Goal: Answer question/provide support: Share knowledge or assist other users

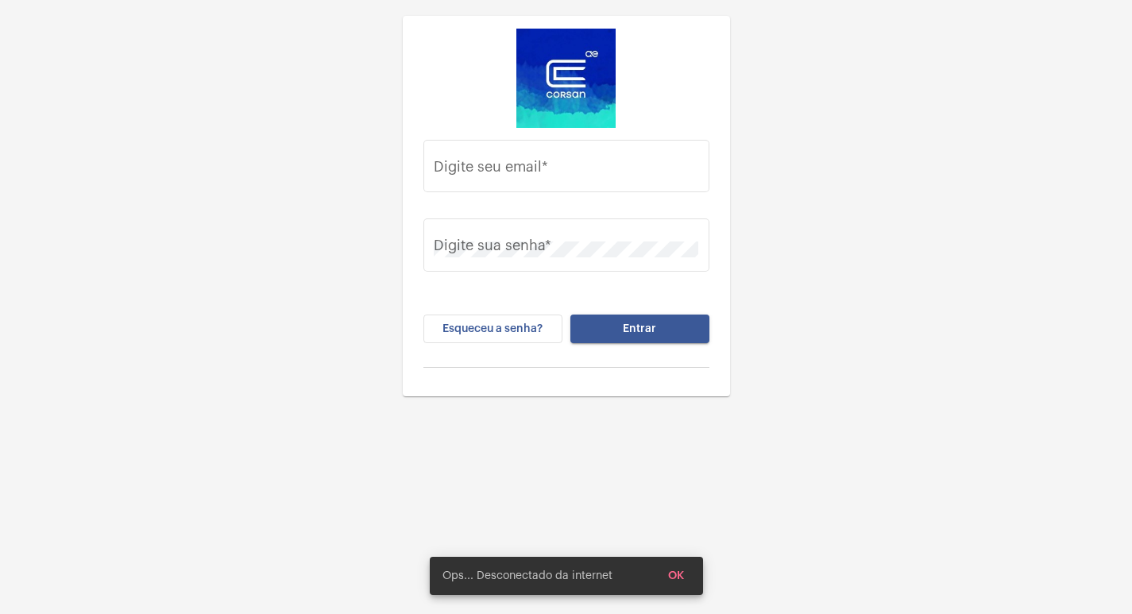
drag, startPoint x: 514, startPoint y: 195, endPoint x: 532, endPoint y: 176, distance: 26.5
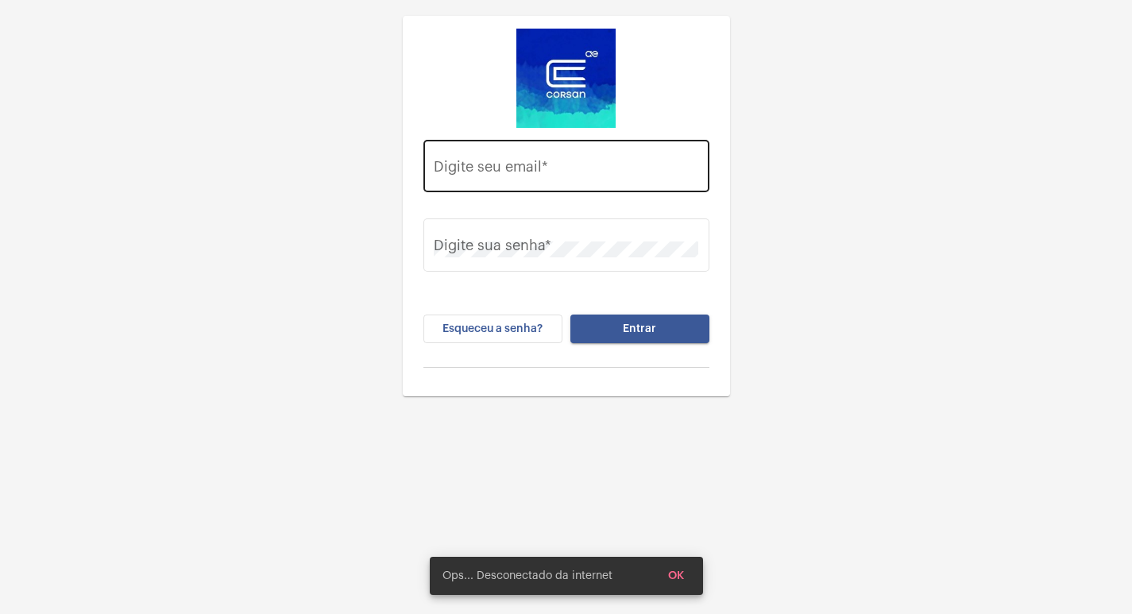
click at [514, 193] on div "Digite seu email *" at bounding box center [567, 176] width 286 height 72
click at [532, 176] on input "Digite seu email *" at bounding box center [566, 170] width 265 height 16
click at [141, 613] on div "Digite seu email * Digite sua senha * Esqueceu a senha? Entrar" at bounding box center [566, 337] width 1132 height 675
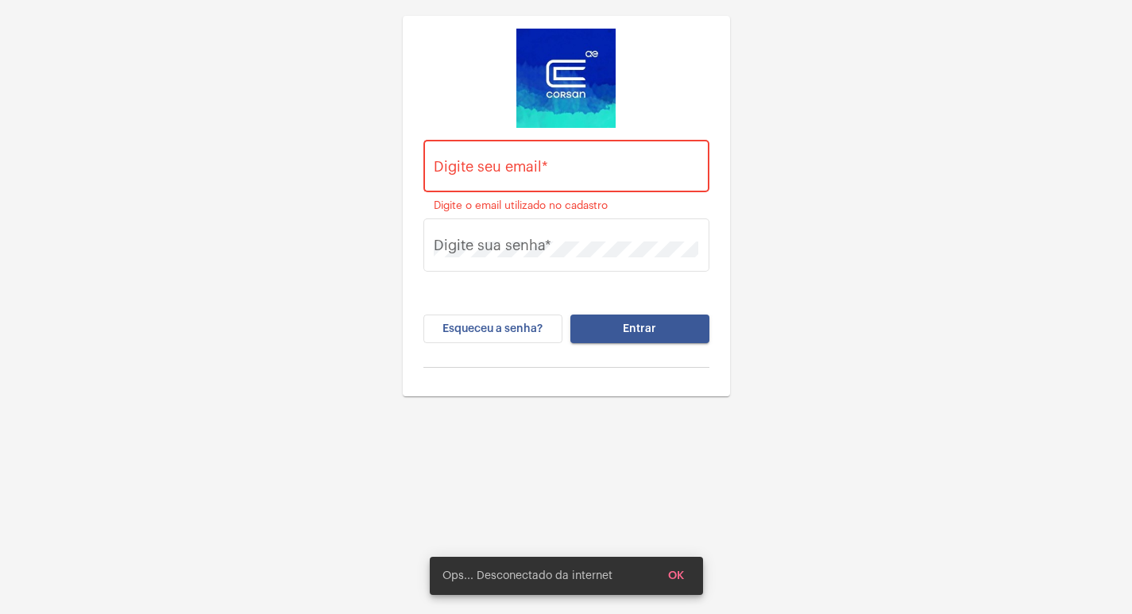
click at [454, 182] on div "Digite seu email *" at bounding box center [566, 164] width 265 height 56
paste input "Vitoria.cruz@operacaocorsan.com.br"
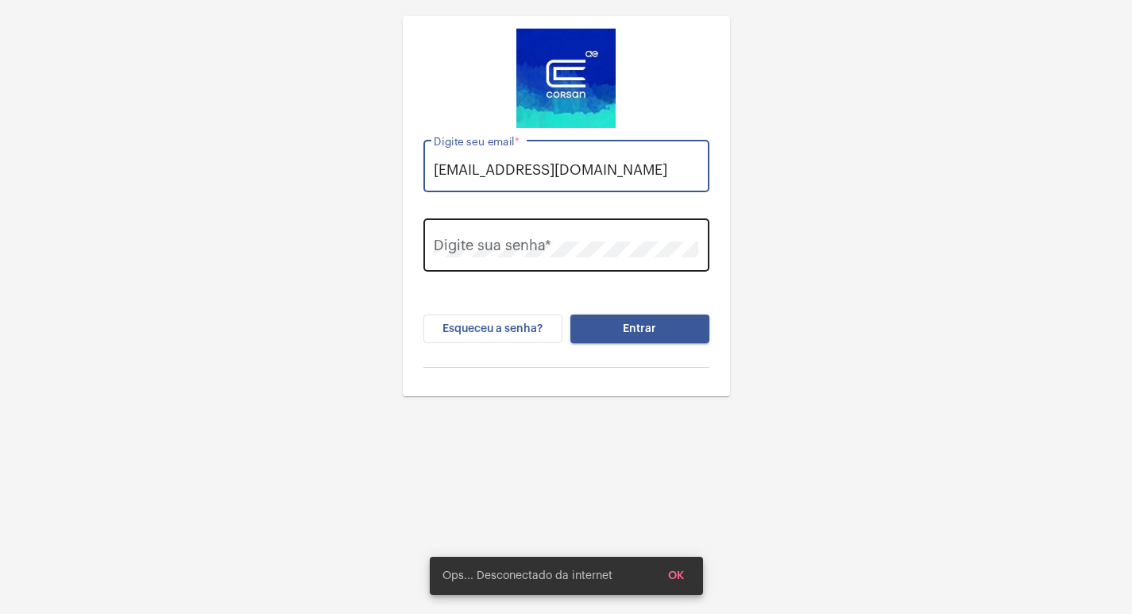
type input "Vitoria.cruz@operacaocorsan.com.br"
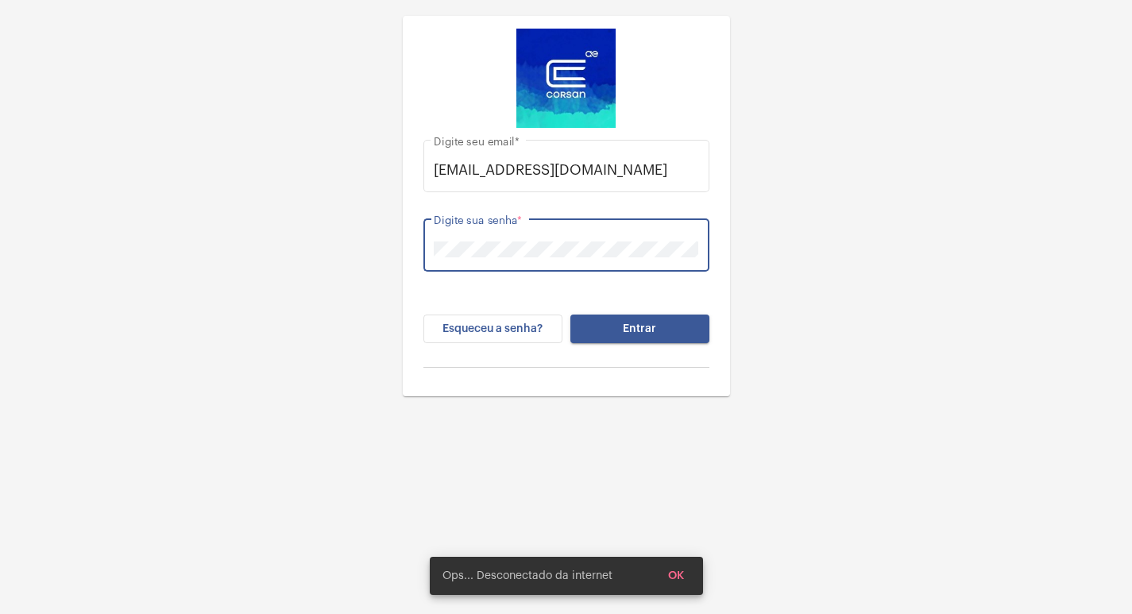
click at [571, 315] on button "Entrar" at bounding box center [640, 329] width 139 height 29
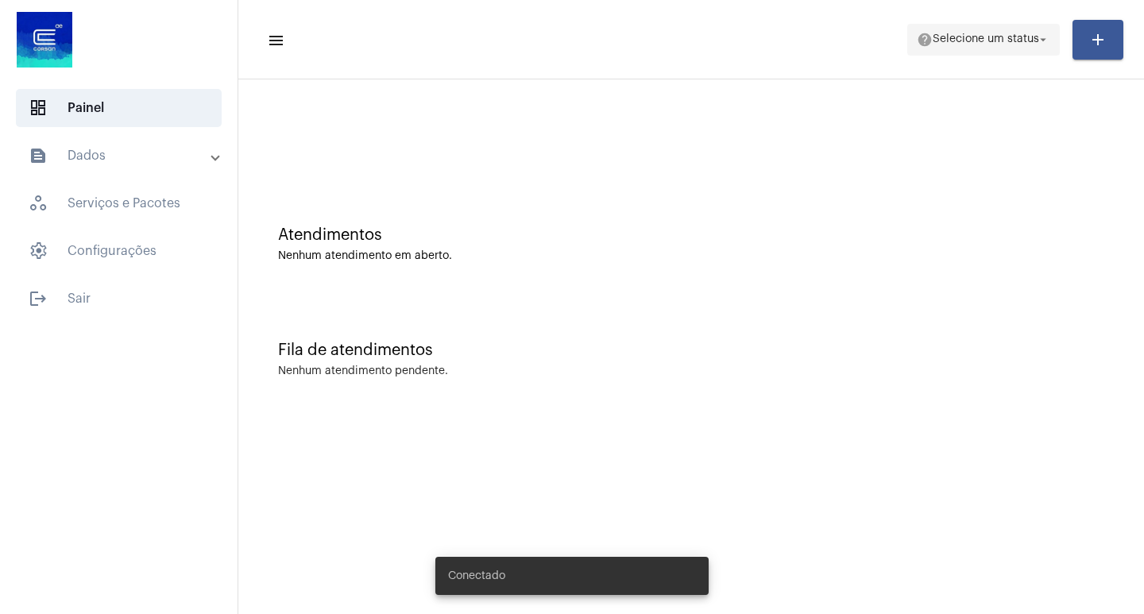
click at [955, 41] on span "Selecione um status" at bounding box center [986, 39] width 106 height 11
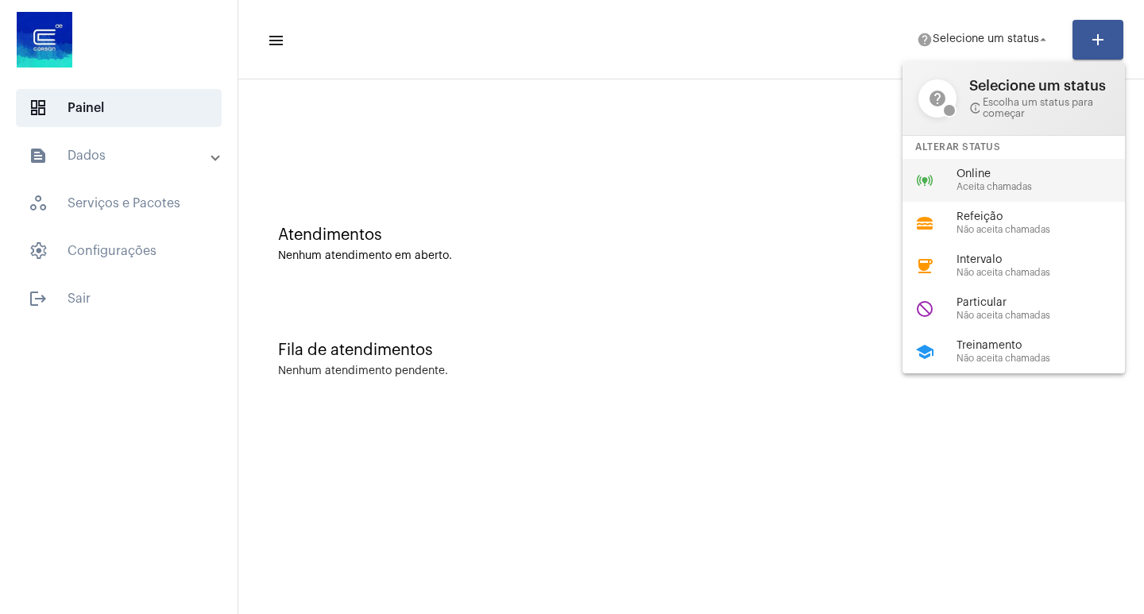
click at [996, 178] on span "Online" at bounding box center [1047, 174] width 181 height 12
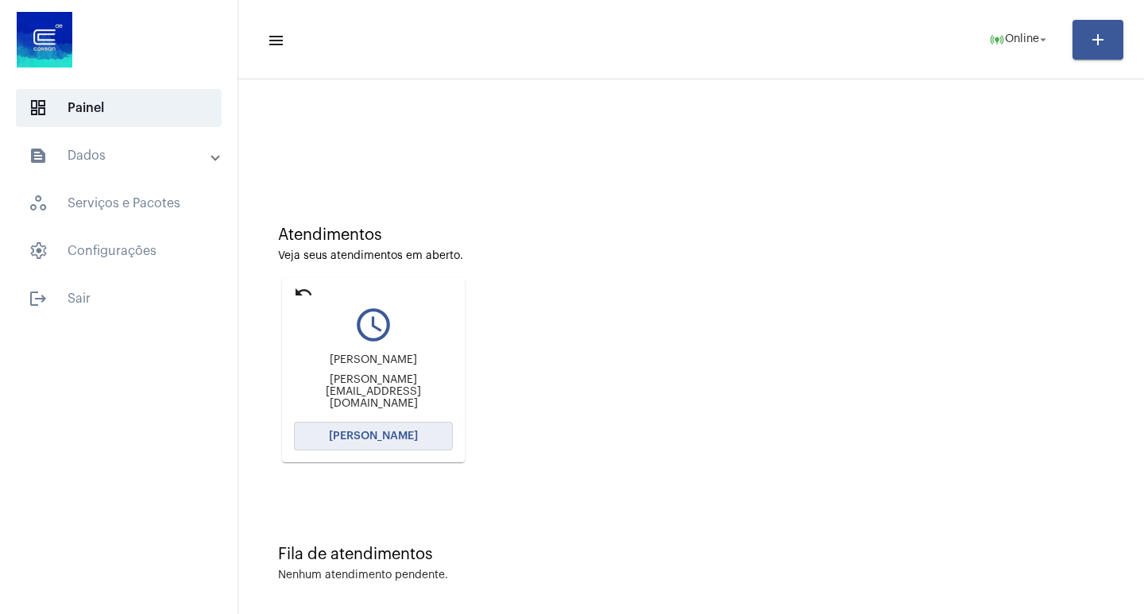
click at [420, 443] on button "[PERSON_NAME]" at bounding box center [373, 436] width 159 height 29
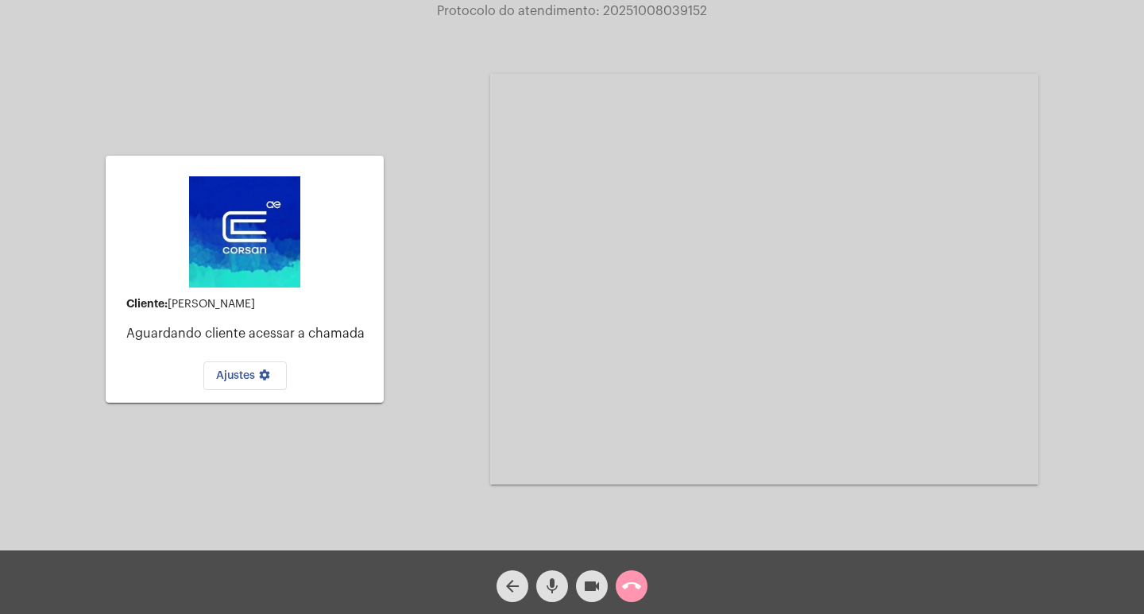
click at [639, 599] on span "call_end" at bounding box center [631, 587] width 19 height 32
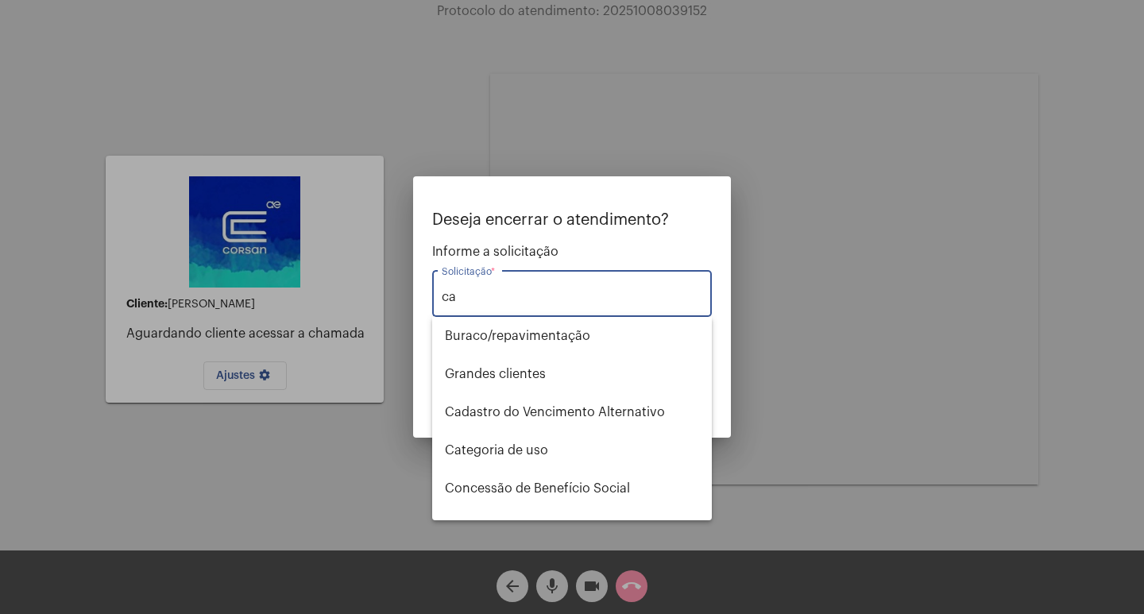
type input "c"
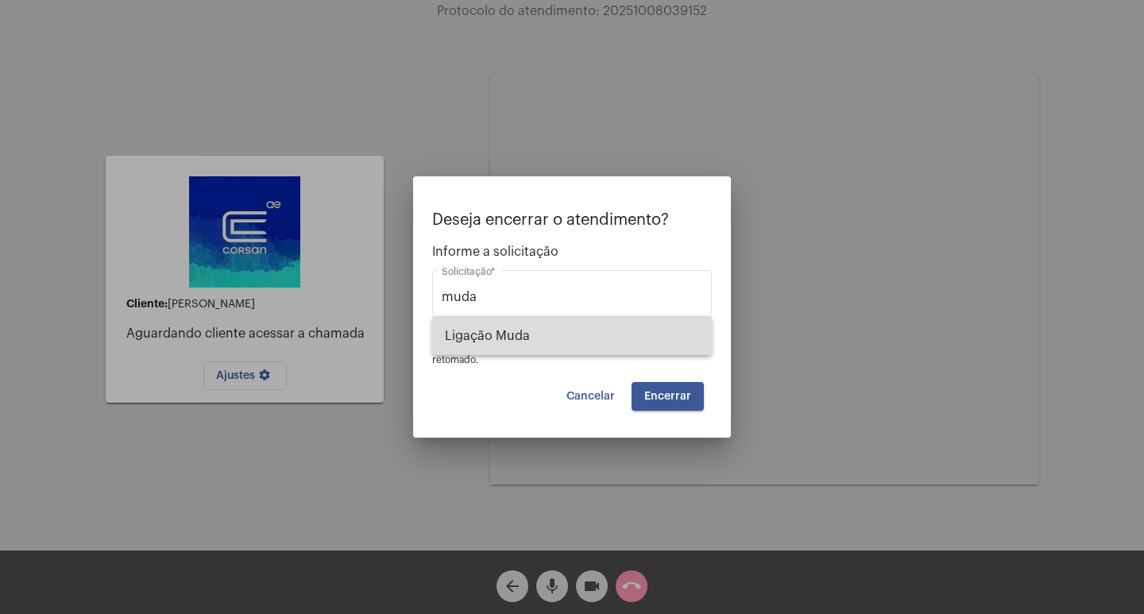
click at [508, 323] on span "Ligação Muda" at bounding box center [572, 336] width 254 height 38
type input "Ligação Muda"
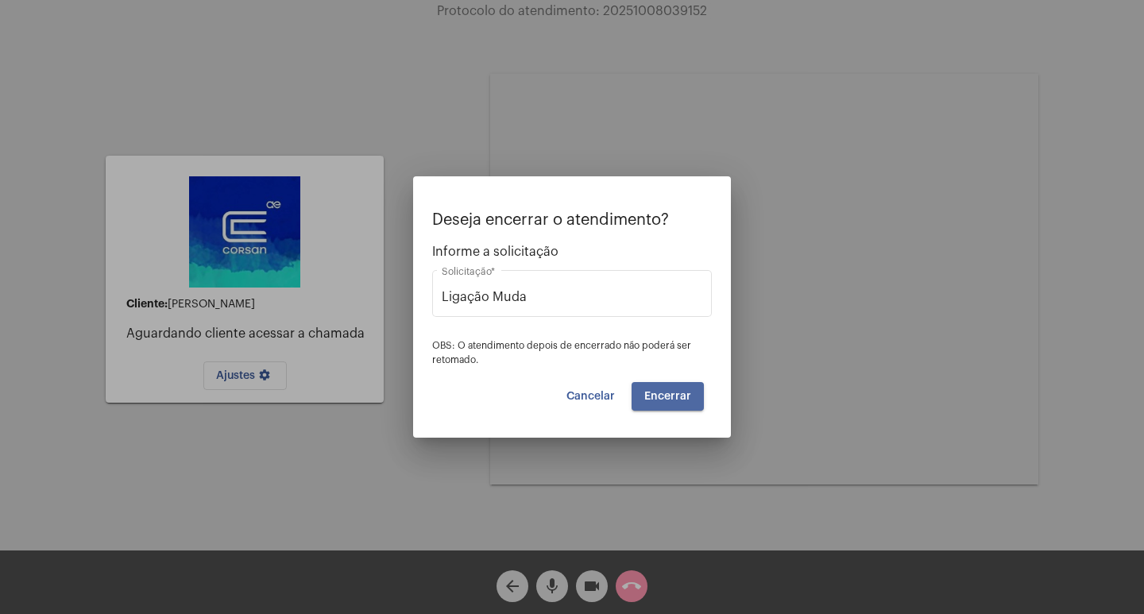
click at [675, 391] on span "Encerrar" at bounding box center [667, 396] width 47 height 11
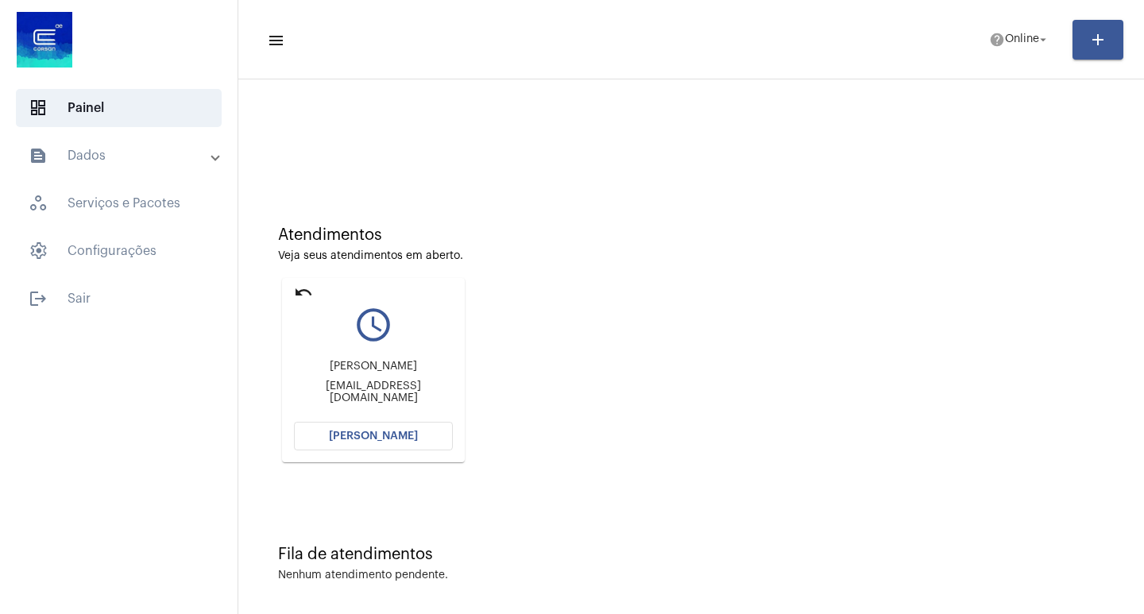
click at [366, 442] on button "[PERSON_NAME]" at bounding box center [373, 436] width 159 height 29
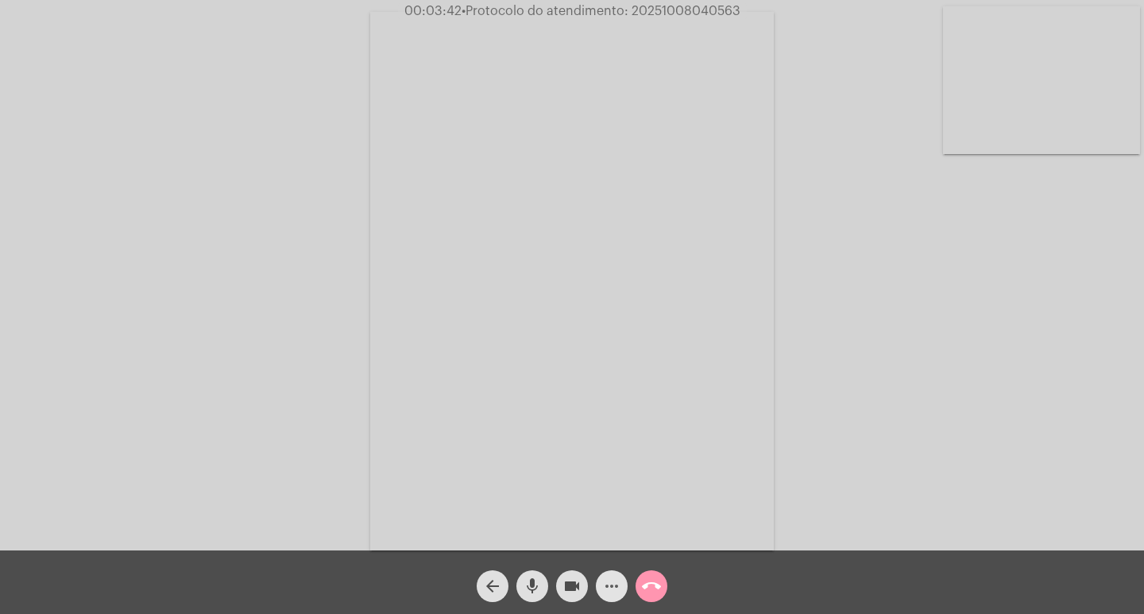
click at [610, 590] on mat-icon "more_horiz" at bounding box center [611, 586] width 19 height 19
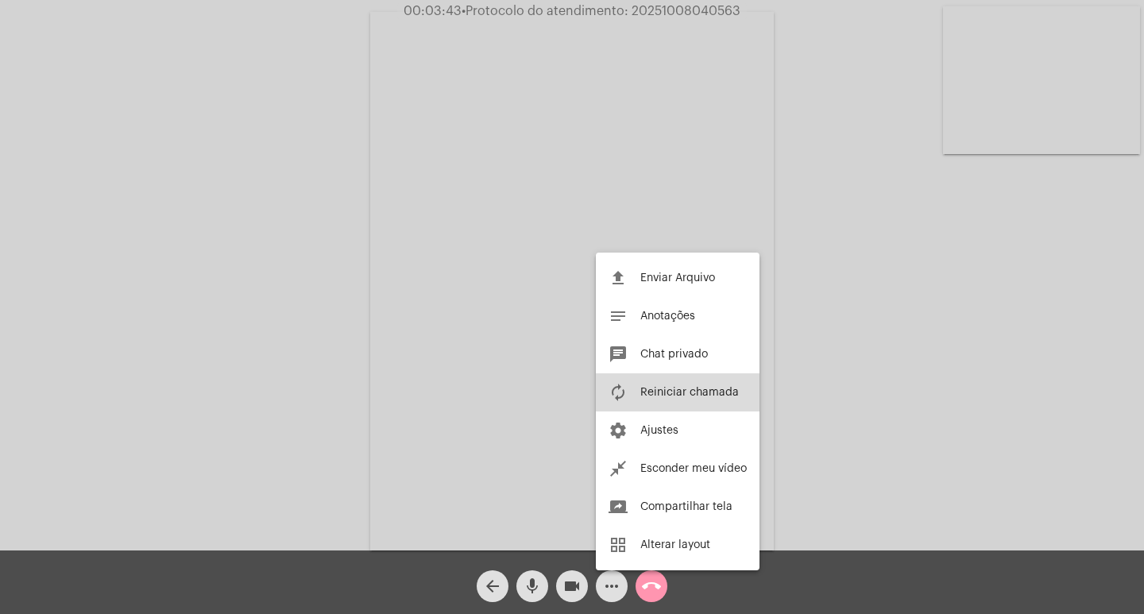
click at [658, 390] on span "Reiniciar chamada" at bounding box center [689, 392] width 99 height 11
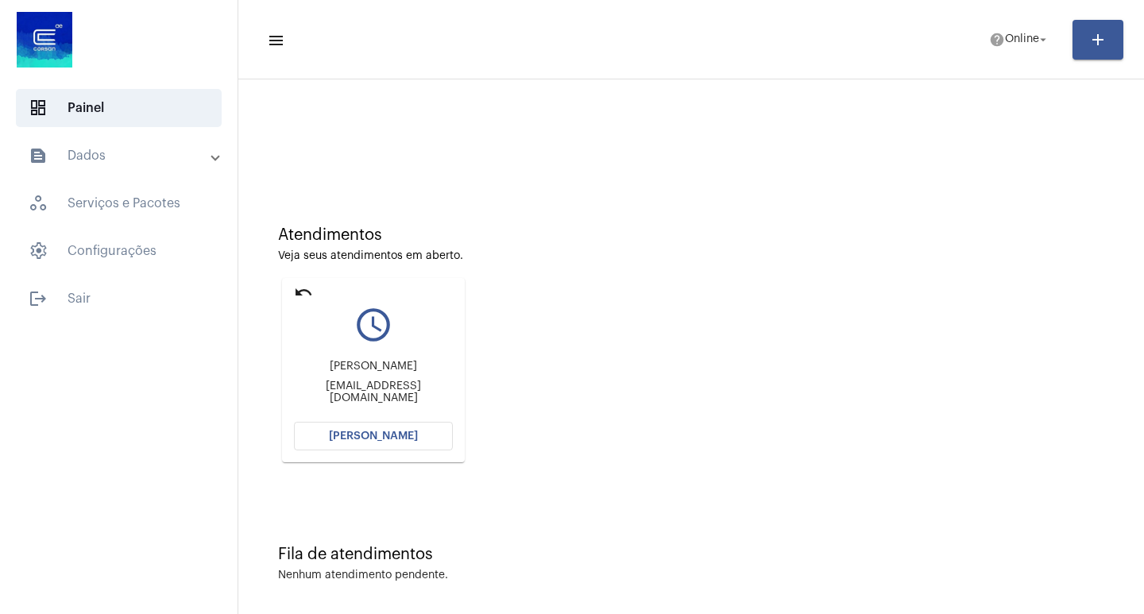
click at [417, 447] on button "[PERSON_NAME]" at bounding box center [373, 436] width 159 height 29
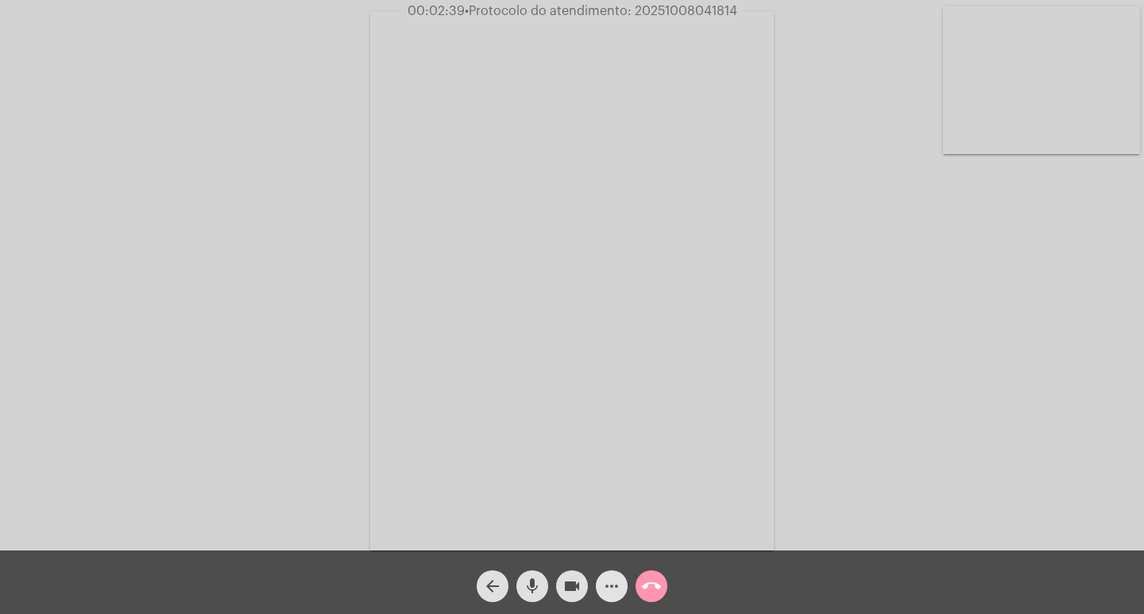
click at [609, 574] on span "more_horiz" at bounding box center [611, 587] width 19 height 32
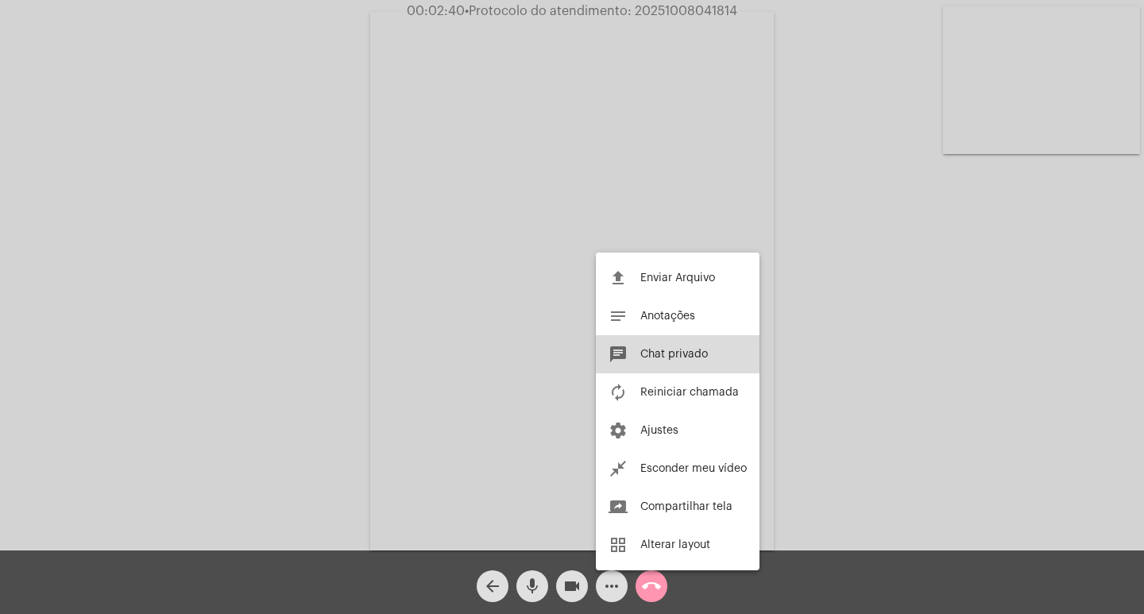
click at [684, 351] on span "Chat privado" at bounding box center [674, 354] width 68 height 11
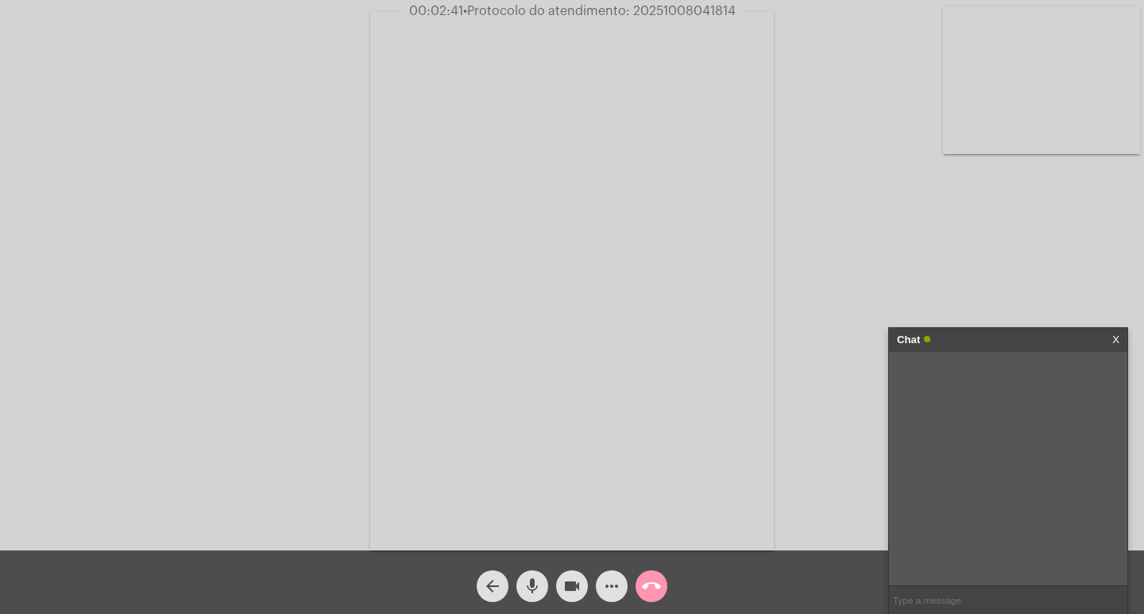
click at [697, 18] on span "00:02:41 • Protocolo do atendimento: 20251008041814" at bounding box center [572, 11] width 339 height 16
click at [687, 14] on span "• Protocolo do atendimento: 20251008041814" at bounding box center [600, 11] width 273 height 13
copy span "20251008041814"
click at [1002, 607] on input "text" at bounding box center [1008, 600] width 238 height 28
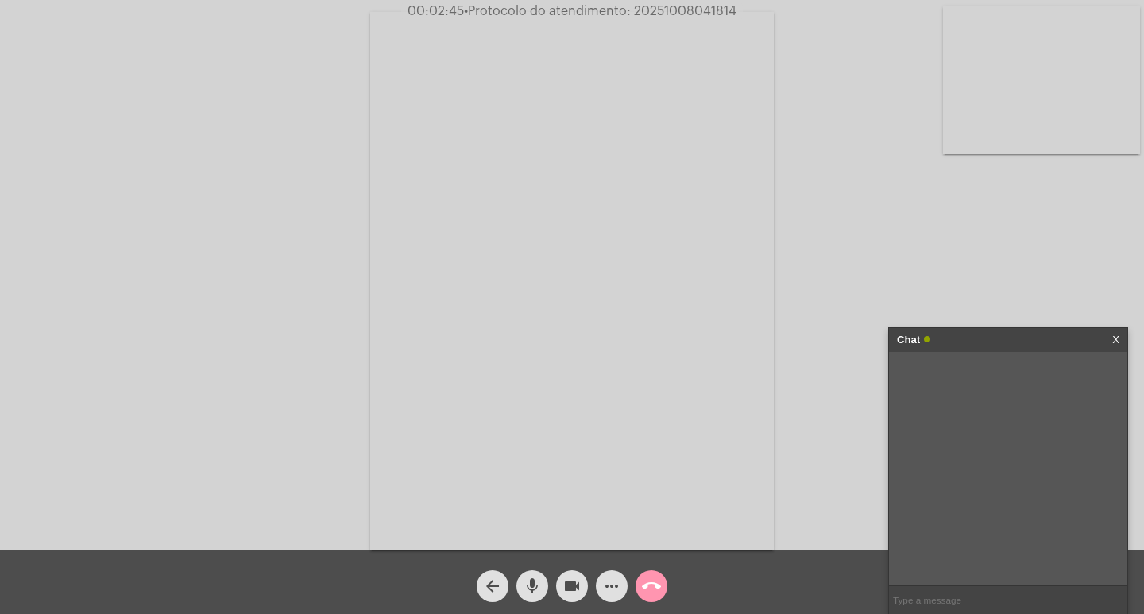
paste input "20251008041814"
type input "20251008041814"
click at [1060, 329] on div "Chat" at bounding box center [991, 340] width 189 height 24
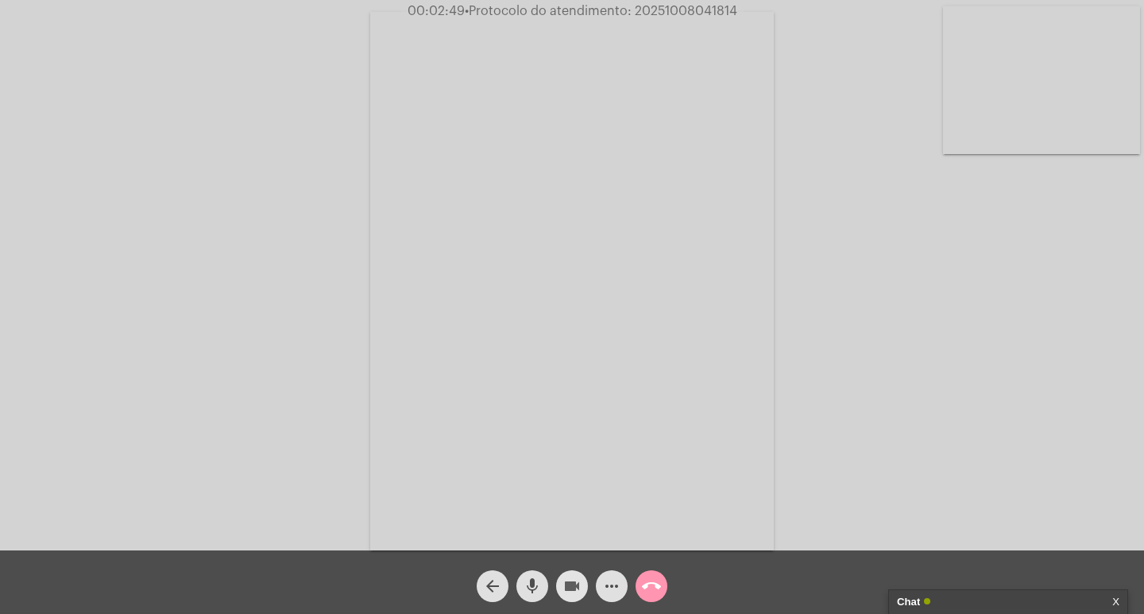
click at [577, 573] on span "videocam" at bounding box center [572, 587] width 19 height 32
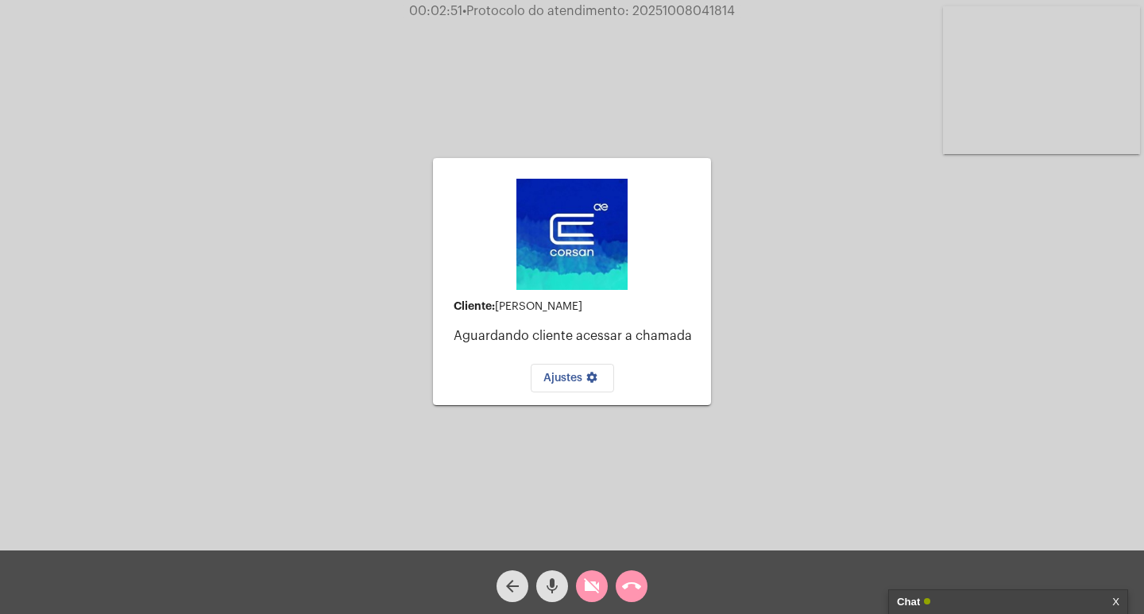
click at [617, 577] on div "call_end" at bounding box center [632, 583] width 40 height 40
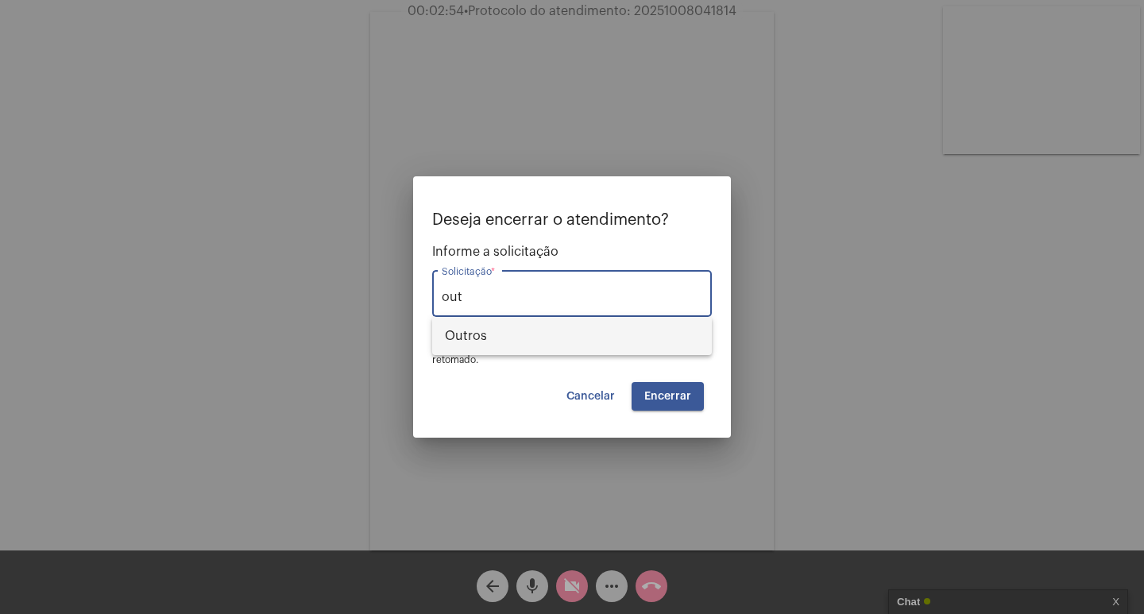
click at [618, 335] on span "Outros" at bounding box center [572, 336] width 254 height 38
type input "Outros"
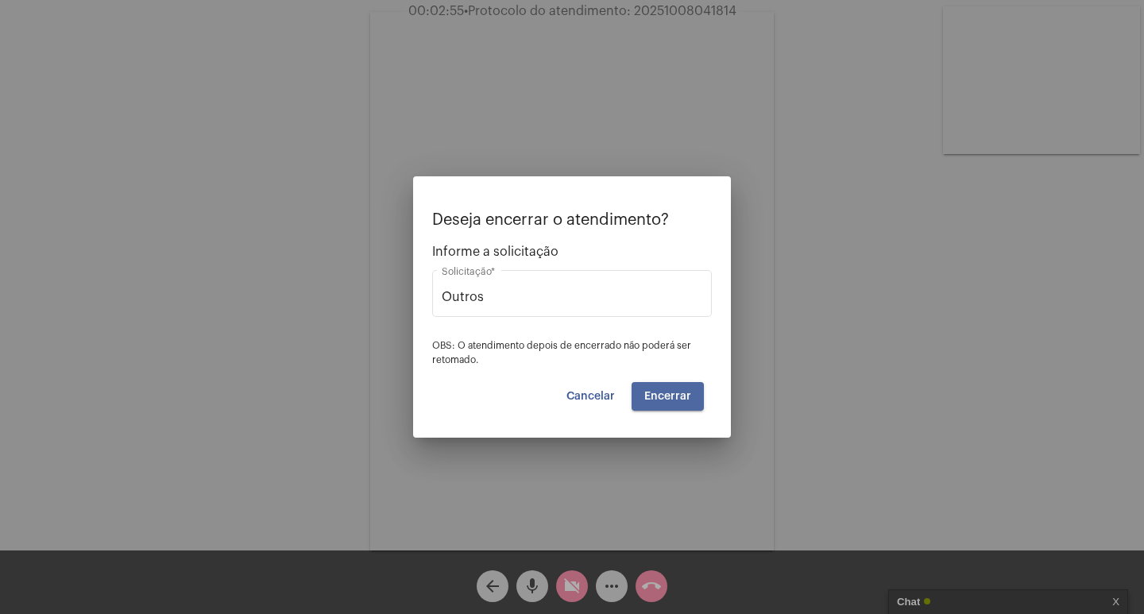
click at [675, 389] on button "Encerrar" at bounding box center [668, 396] width 72 height 29
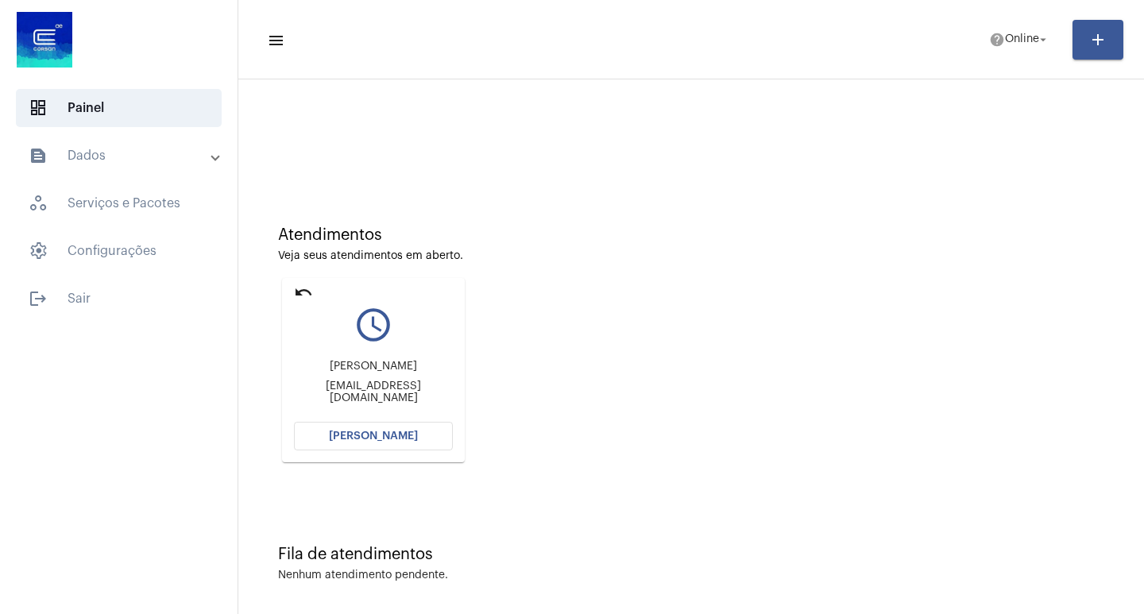
click at [424, 440] on button "[PERSON_NAME]" at bounding box center [373, 436] width 159 height 29
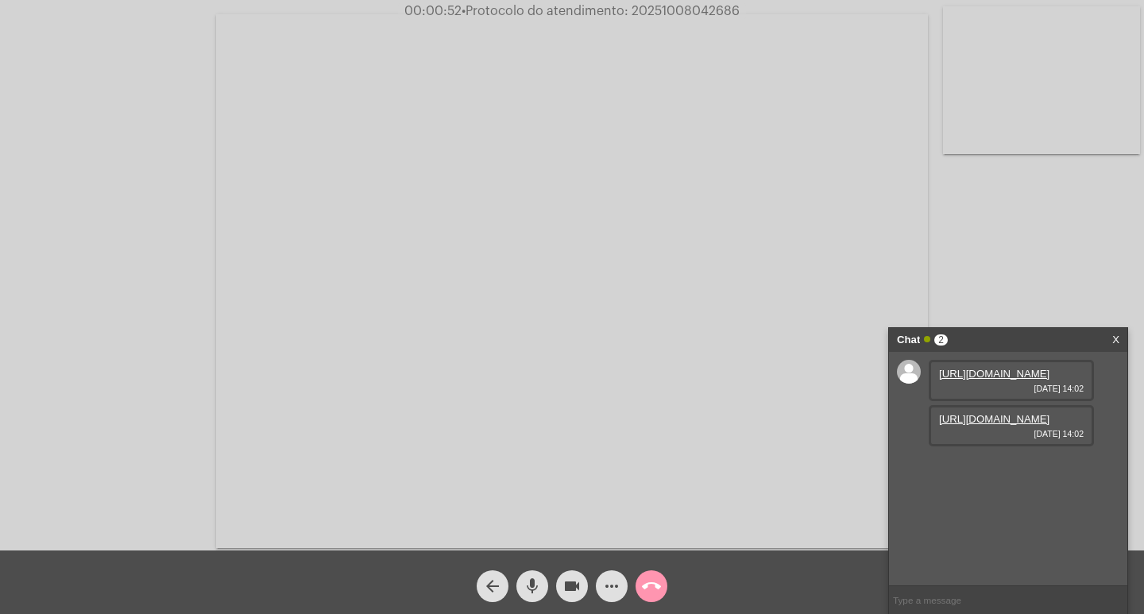
click at [1011, 380] on link "[URL][DOMAIN_NAME]" at bounding box center [994, 374] width 110 height 12
click at [983, 425] on link "[URL][DOMAIN_NAME]" at bounding box center [994, 419] width 110 height 12
click at [958, 470] on span "108313" at bounding box center [956, 464] width 35 height 12
copy span "108313"
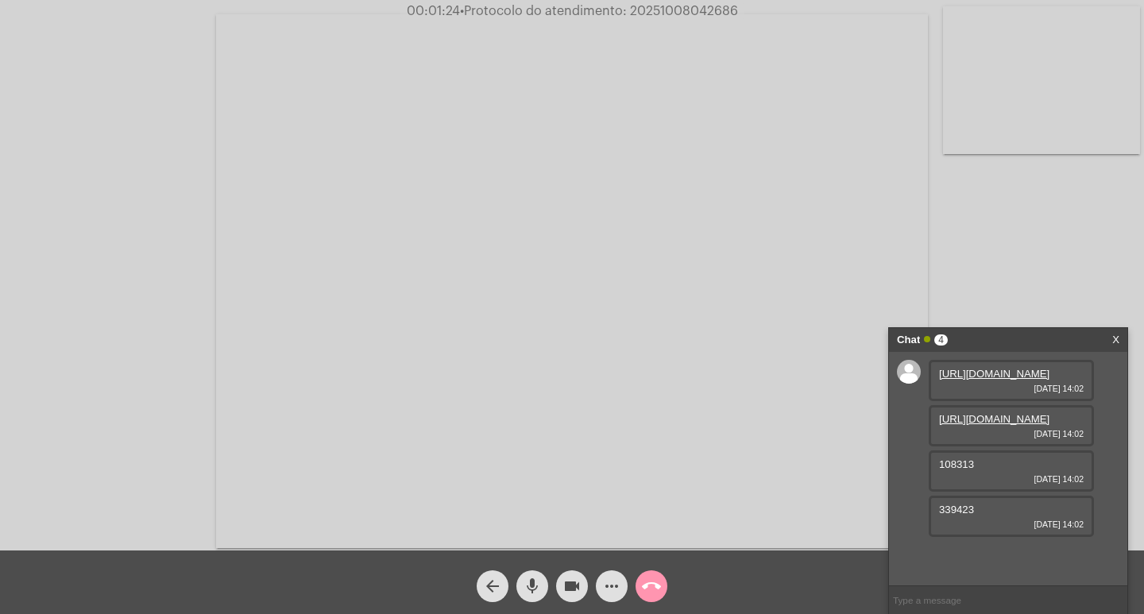
scroll to position [23, 0]
click at [668, 17] on span "• Protocolo do atendimento: 20251008042686" at bounding box center [601, 11] width 278 height 13
copy span "20251008042686"
click at [963, 537] on div "339423 [DATE] 14:02" at bounding box center [1011, 516] width 165 height 41
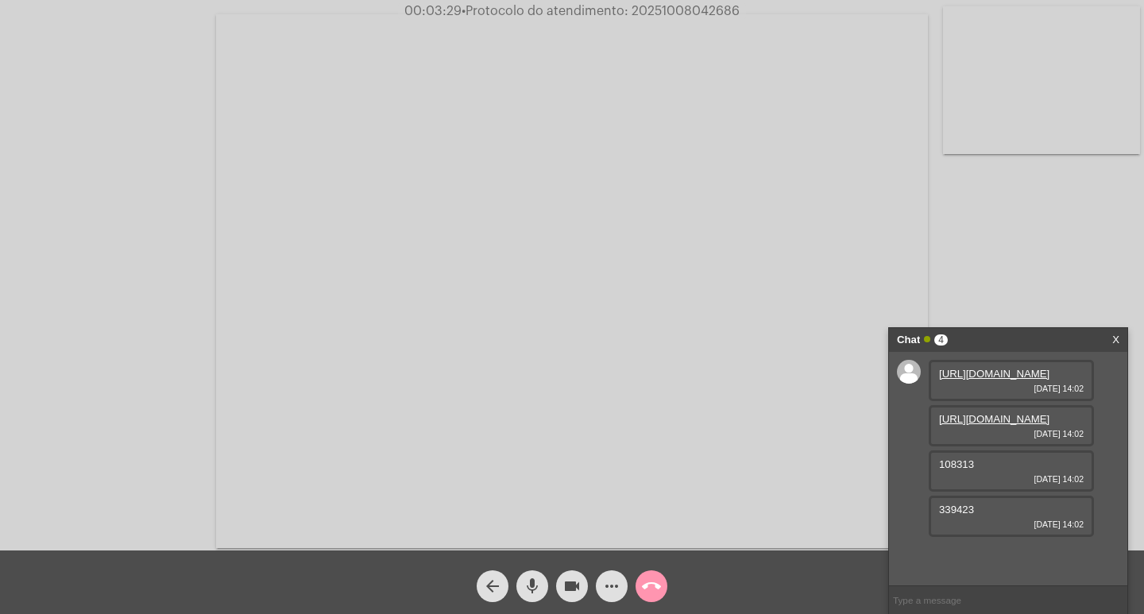
click at [956, 516] on span "339423" at bounding box center [956, 510] width 35 height 12
copy span "339423"
click at [612, 589] on mat-icon "more_horiz" at bounding box center [611, 586] width 19 height 19
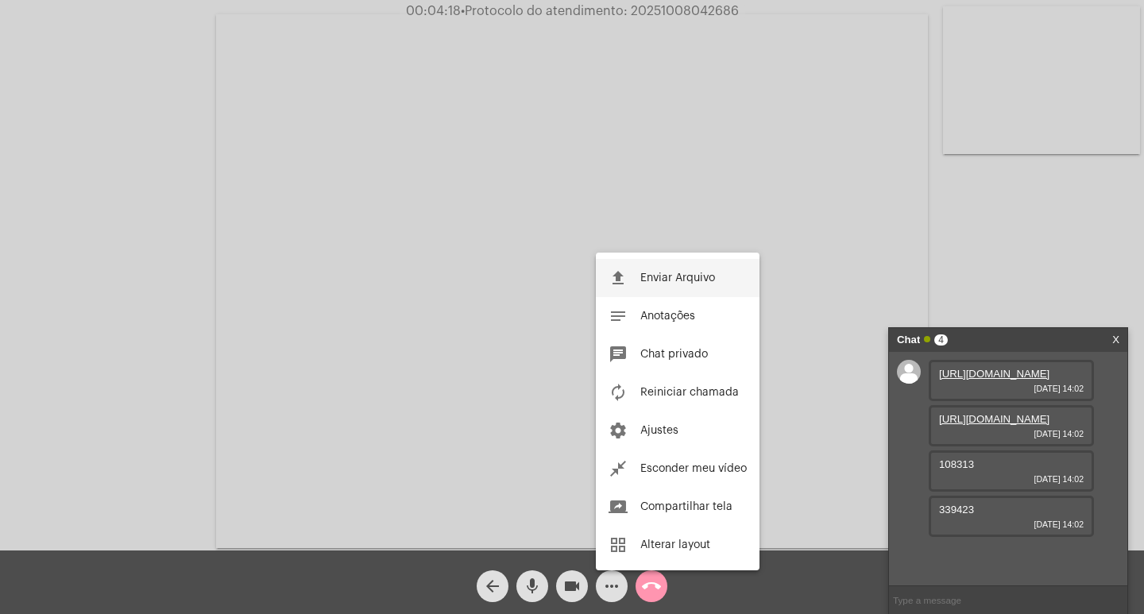
click at [638, 278] on button "file_upload Enviar Arquivo" at bounding box center [678, 278] width 164 height 38
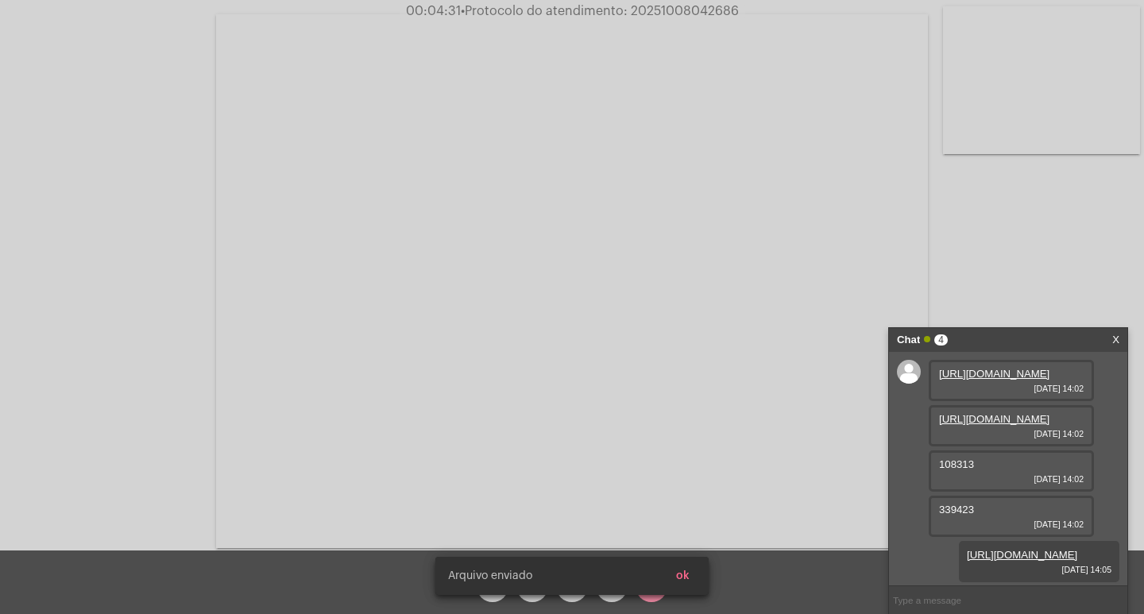
scroll to position [104, 0]
click at [682, 569] on button "ok" at bounding box center [682, 576] width 39 height 29
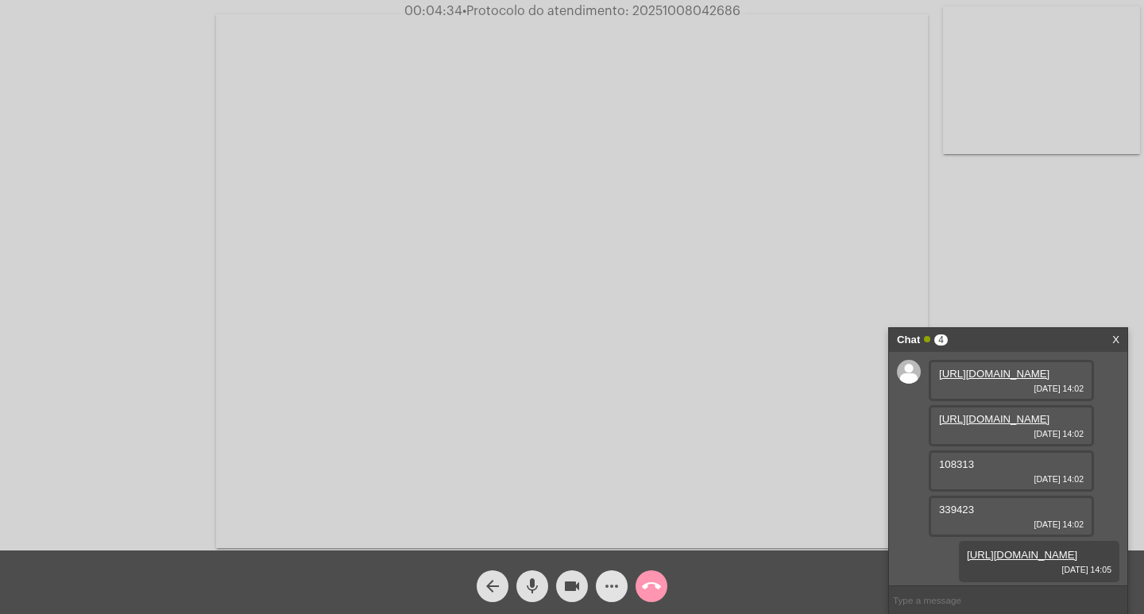
click at [604, 582] on mat-icon "more_horiz" at bounding box center [611, 586] width 19 height 19
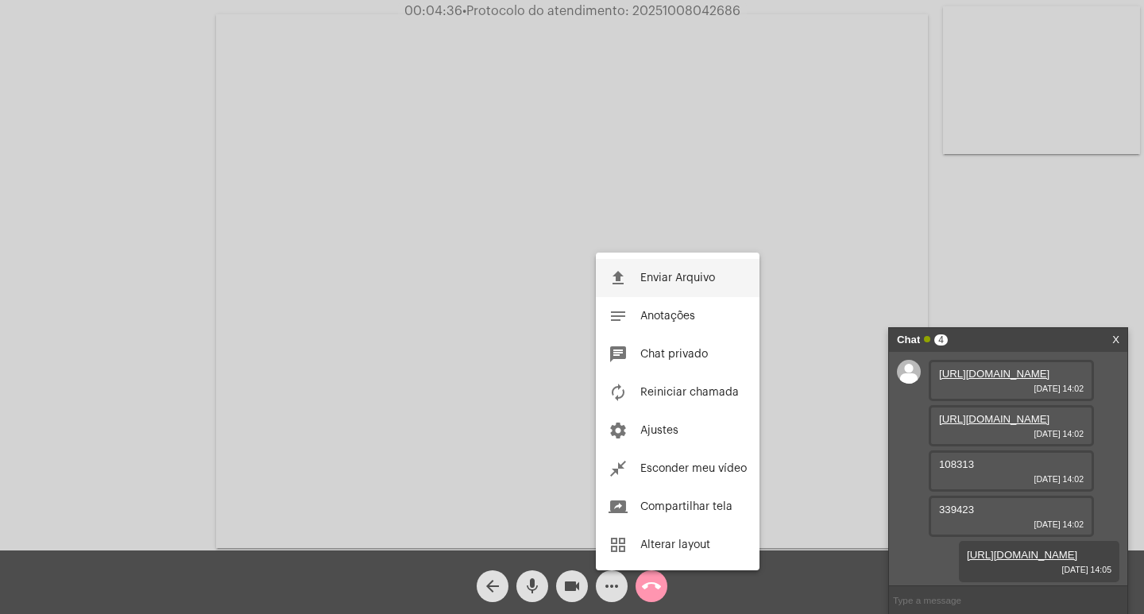
click at [671, 269] on button "file_upload Enviar Arquivo" at bounding box center [678, 278] width 164 height 38
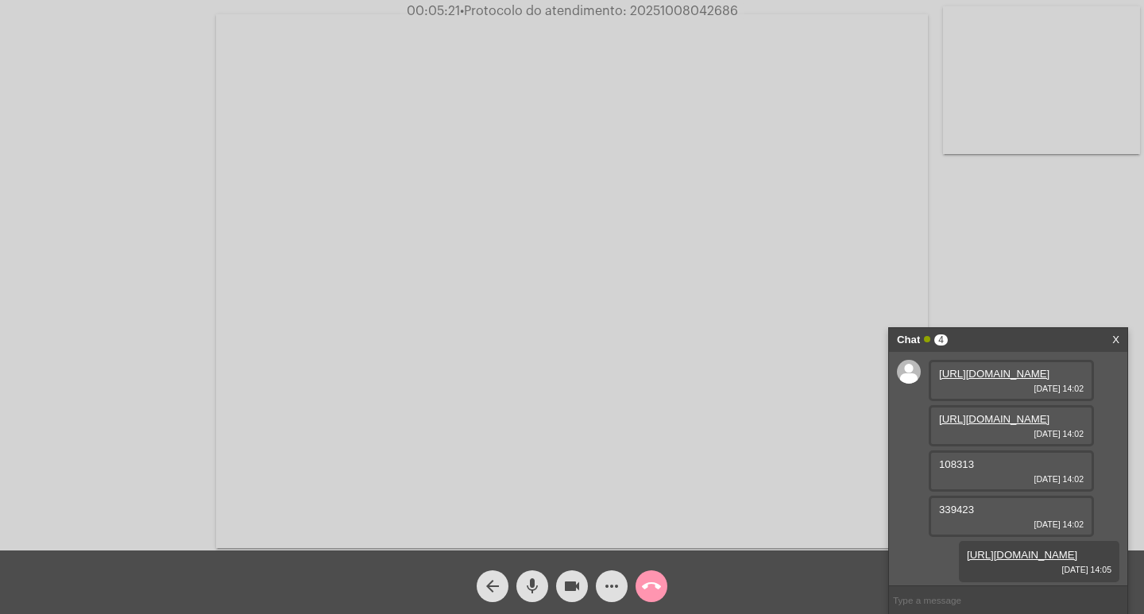
click at [609, 582] on mat-icon "more_horiz" at bounding box center [611, 586] width 19 height 19
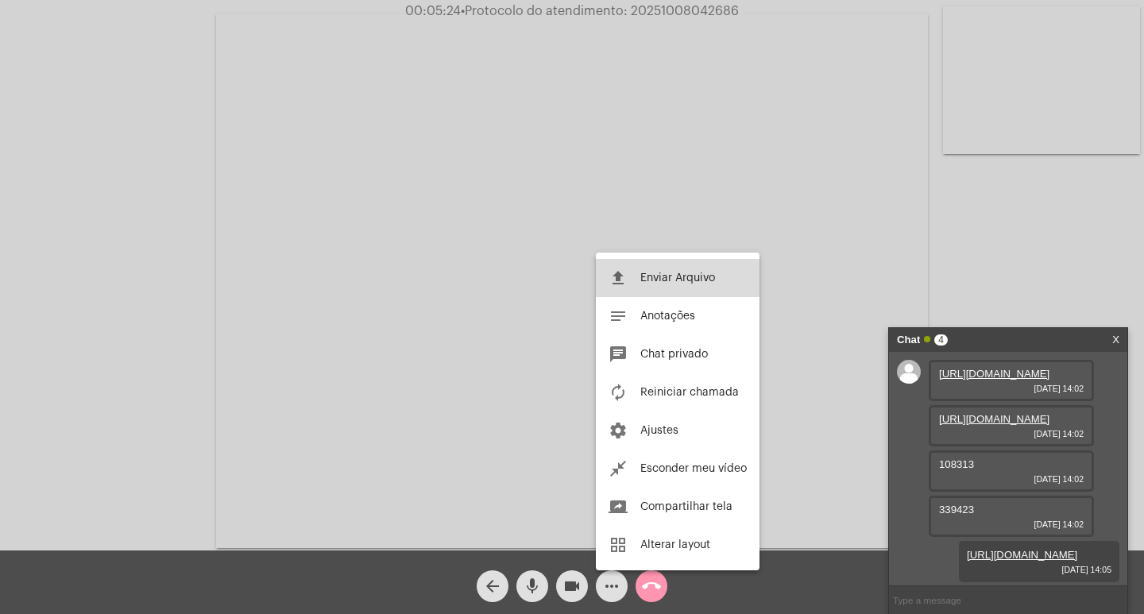
click at [647, 273] on span "Enviar Arquivo" at bounding box center [677, 278] width 75 height 11
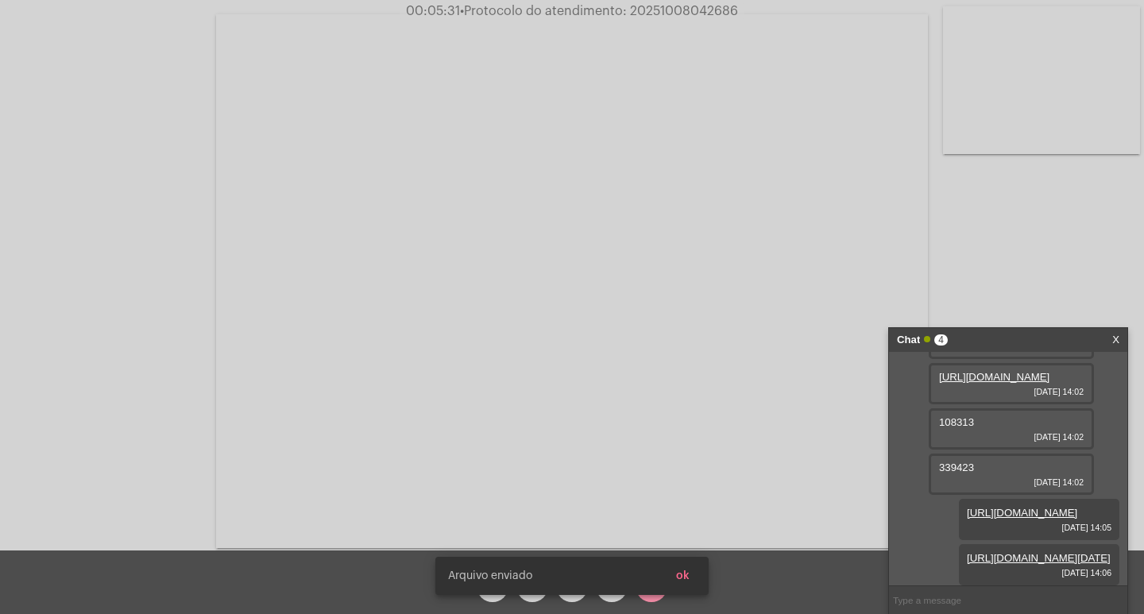
scroll to position [185, 0]
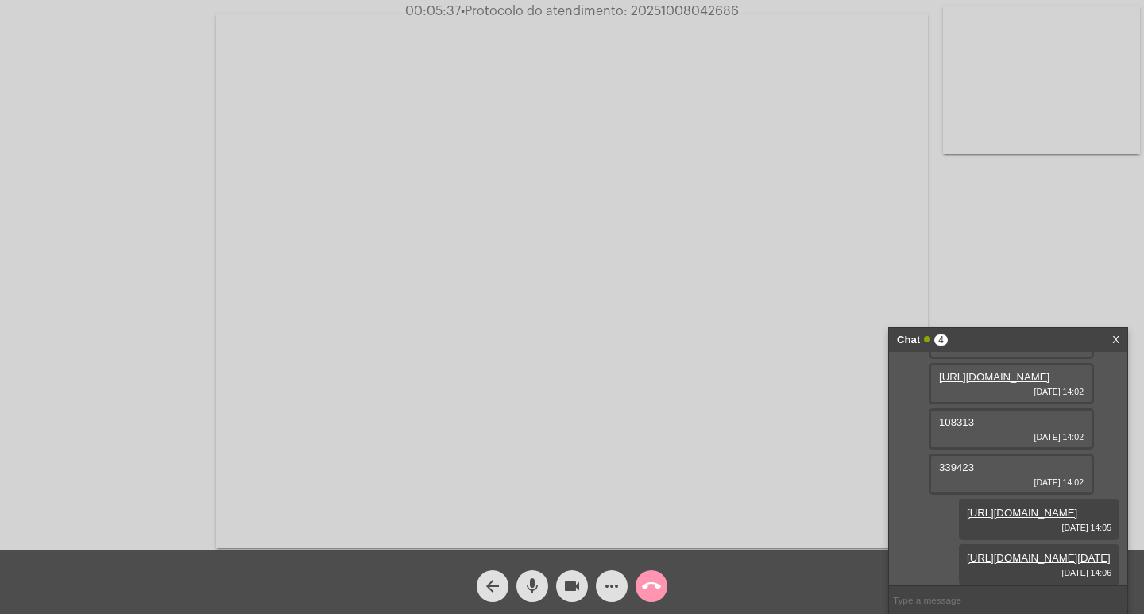
click at [701, 8] on span "• Protocolo do atendimento: 20251008042686" at bounding box center [600, 11] width 278 height 13
copy span "20251008042686"
click at [919, 594] on input "text" at bounding box center [1008, 600] width 238 height 28
paste input "20251008042686"
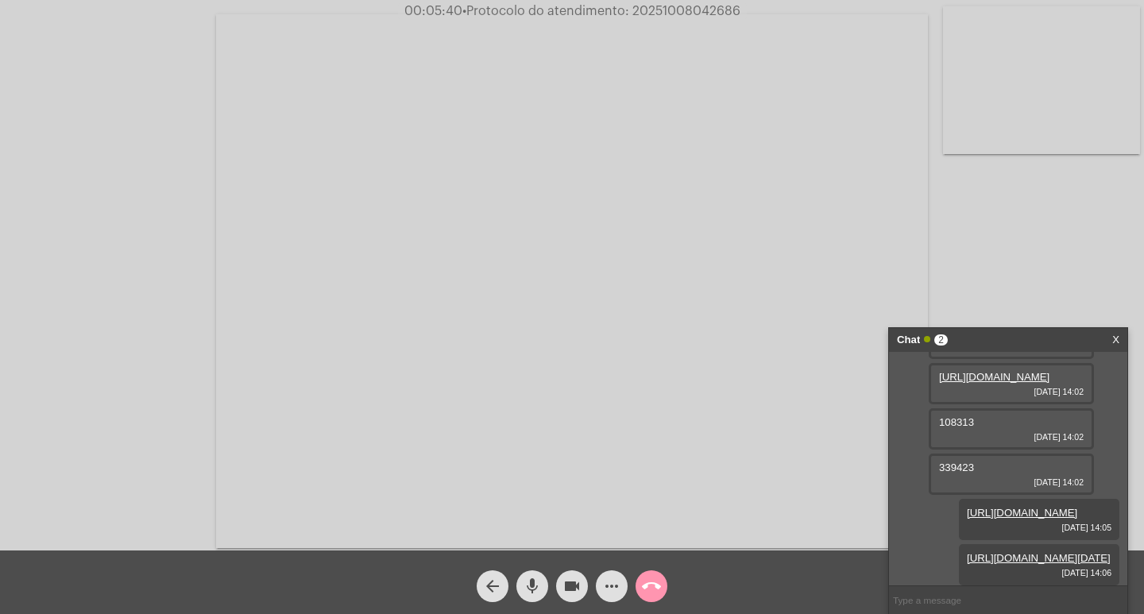
type input "20251008042686"
click at [965, 339] on div "Chat 2" at bounding box center [991, 340] width 189 height 24
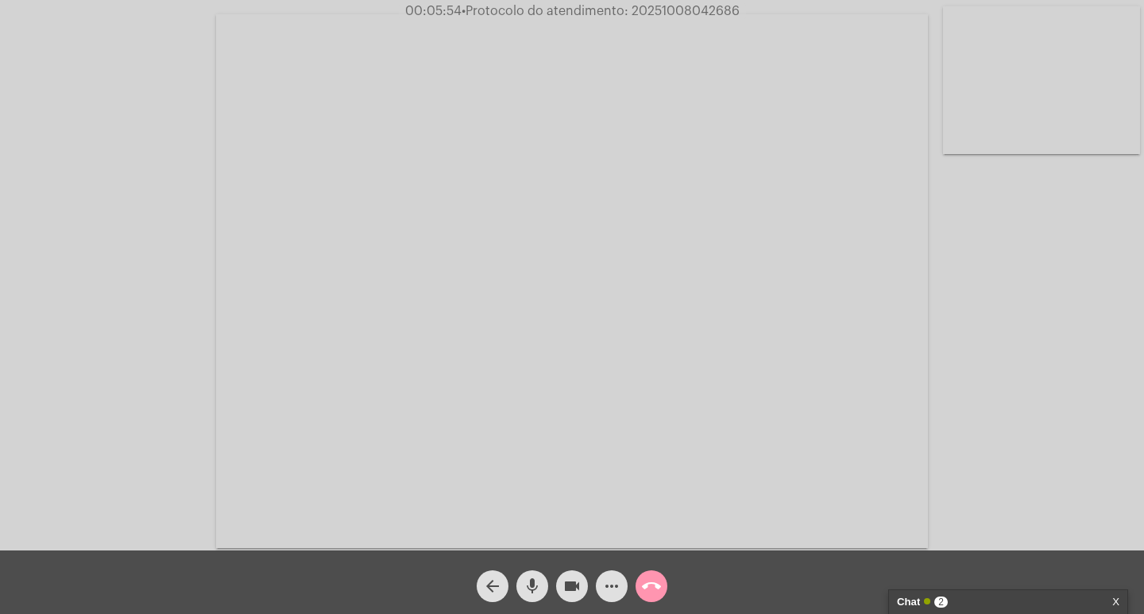
click at [567, 581] on mat-icon "videocam" at bounding box center [572, 586] width 19 height 19
click at [526, 574] on span "mic" at bounding box center [532, 587] width 19 height 32
click at [660, 573] on span "call_end" at bounding box center [651, 587] width 19 height 32
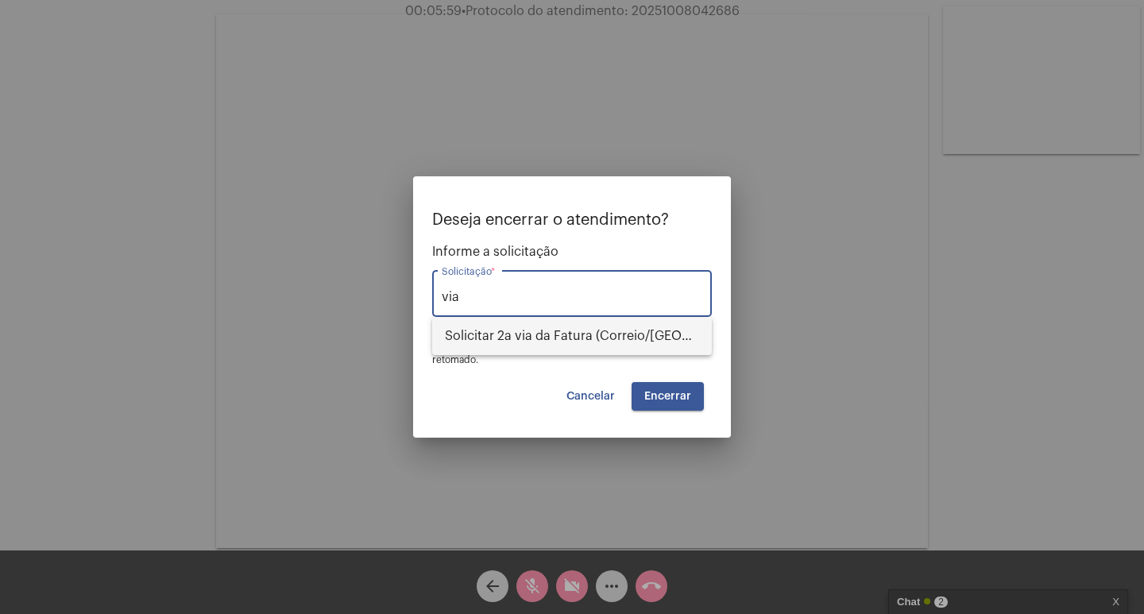
click at [561, 341] on span "Solicitar 2a via da Fatura (Correio/[GEOGRAPHIC_DATA]/Email)" at bounding box center [572, 336] width 254 height 38
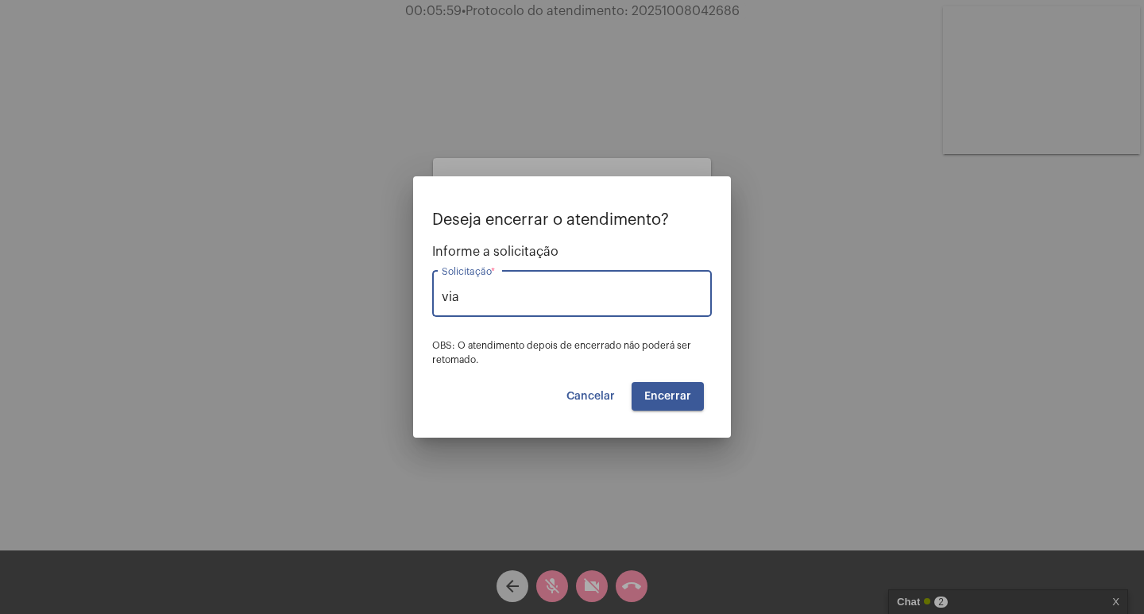
type input "Solicitar 2a via da Fatura (Correio/[GEOGRAPHIC_DATA]/Email)"
click at [667, 385] on button "Encerrar" at bounding box center [668, 396] width 72 height 29
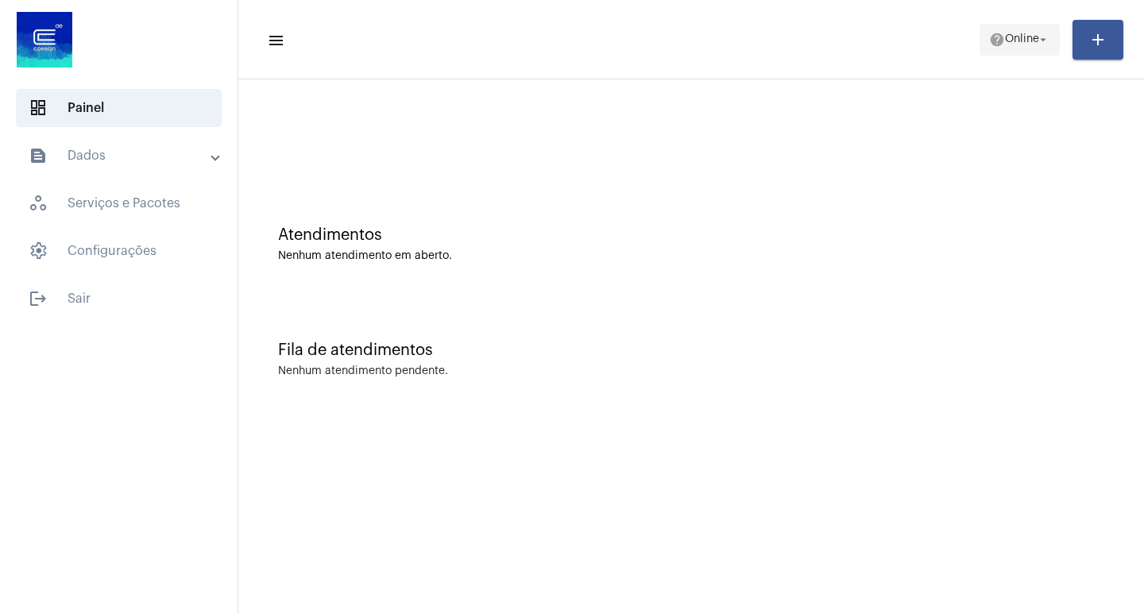
click at [1005, 41] on span "Online" at bounding box center [1022, 39] width 34 height 11
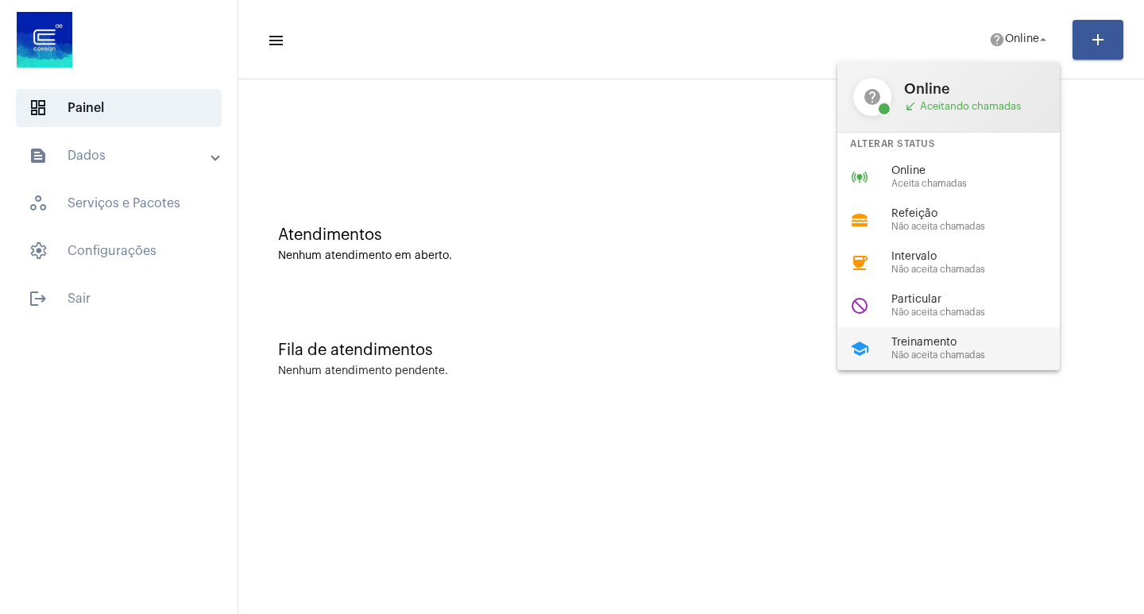
drag, startPoint x: 1016, startPoint y: 353, endPoint x: 1035, endPoint y: 352, distance: 19.1
click at [1015, 353] on span "Não aceita chamadas" at bounding box center [982, 355] width 181 height 10
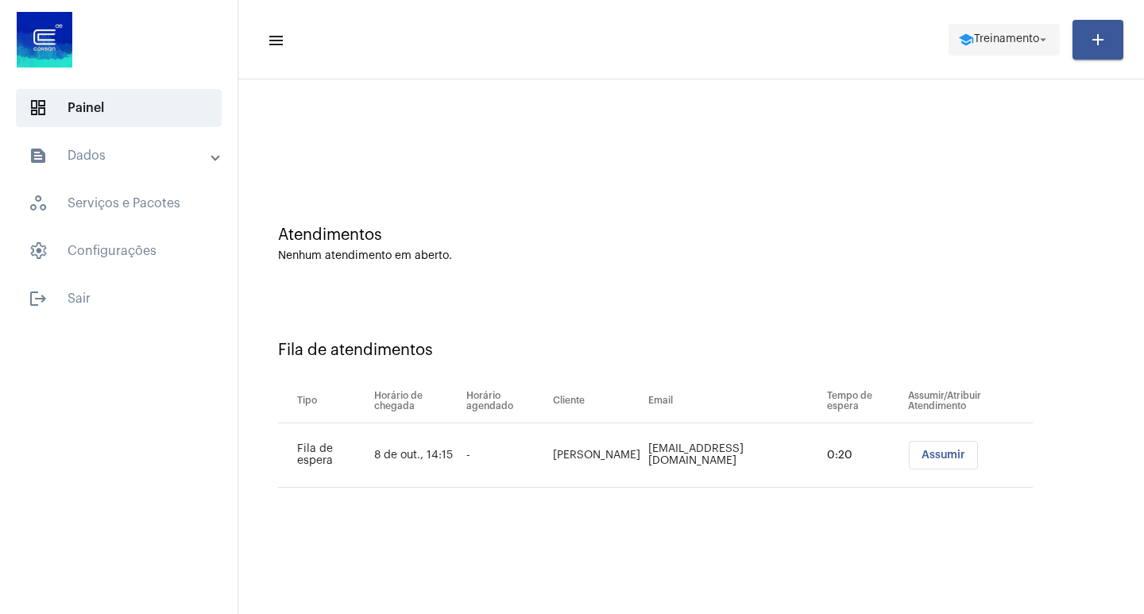
click at [996, 44] on span "Treinamento" at bounding box center [1006, 39] width 65 height 11
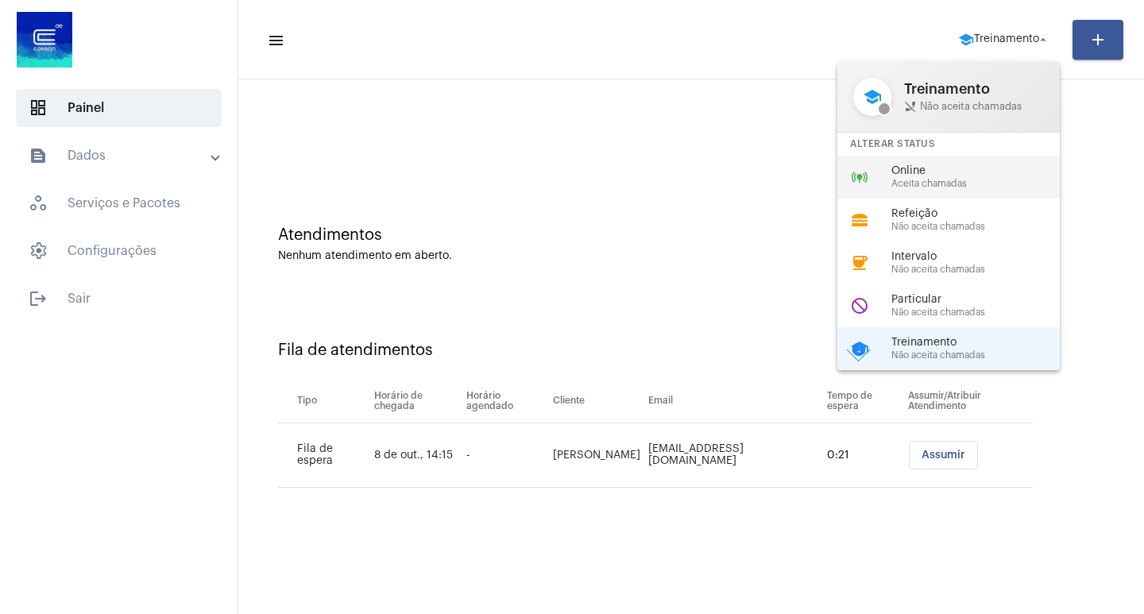
click at [994, 174] on span "Online" at bounding box center [982, 171] width 181 height 12
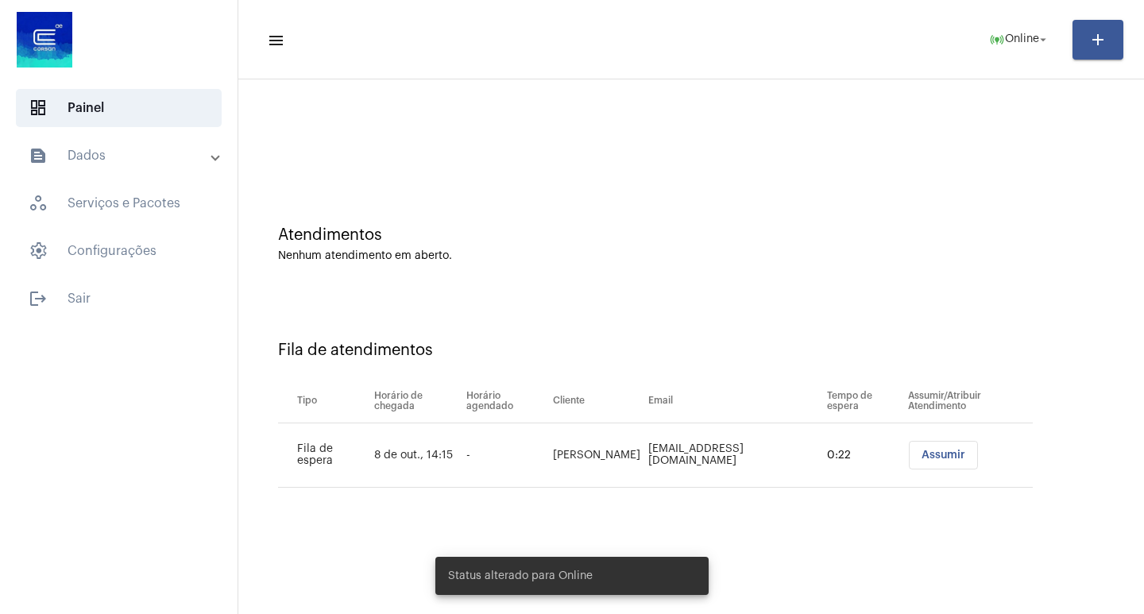
click at [935, 451] on span "Assumir" at bounding box center [944, 455] width 44 height 11
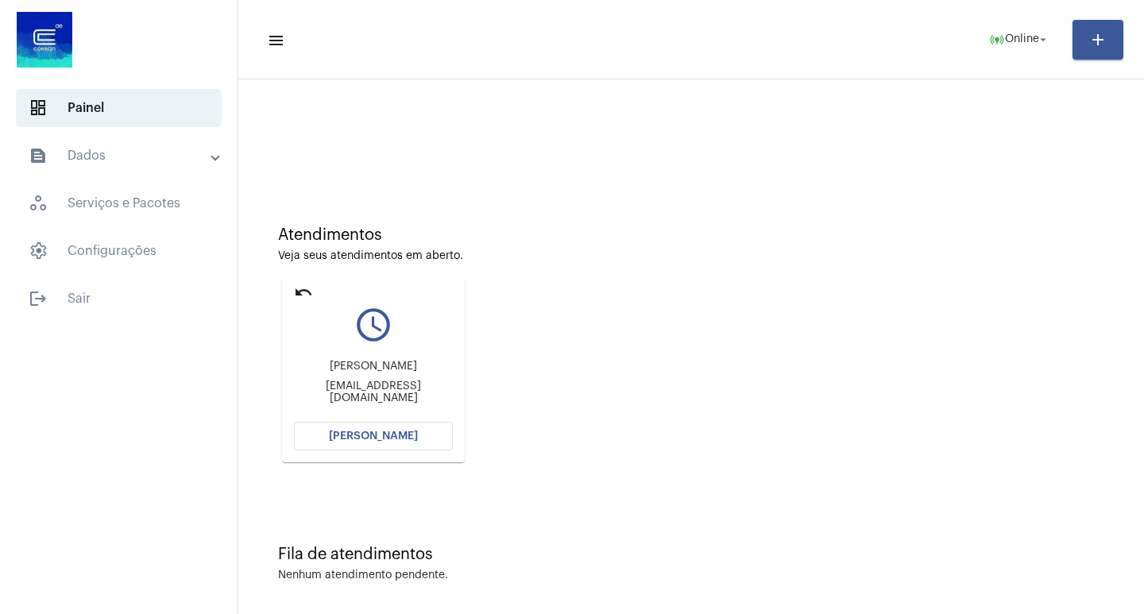
click at [388, 434] on span "[PERSON_NAME]" at bounding box center [373, 436] width 89 height 11
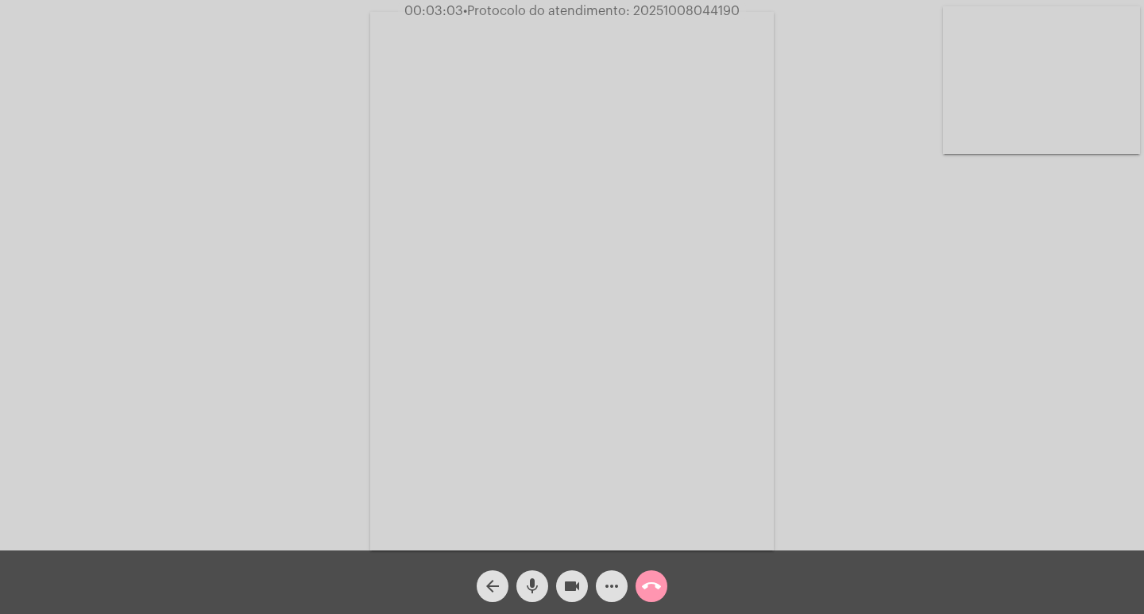
click at [614, 575] on span "more_horiz" at bounding box center [611, 587] width 19 height 32
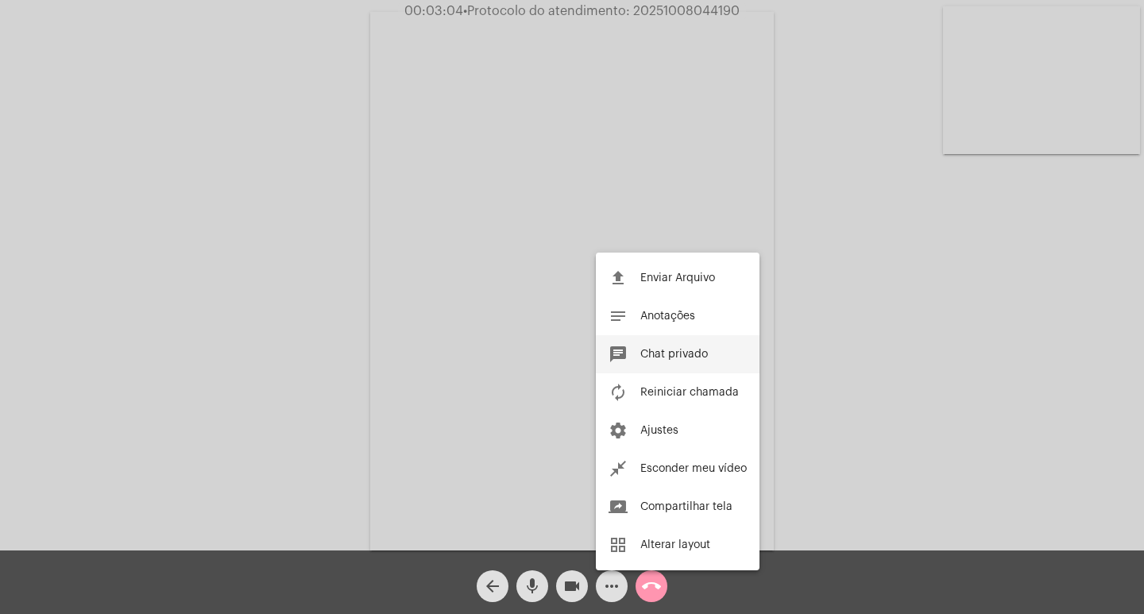
click at [662, 354] on span "Chat privado" at bounding box center [674, 354] width 68 height 11
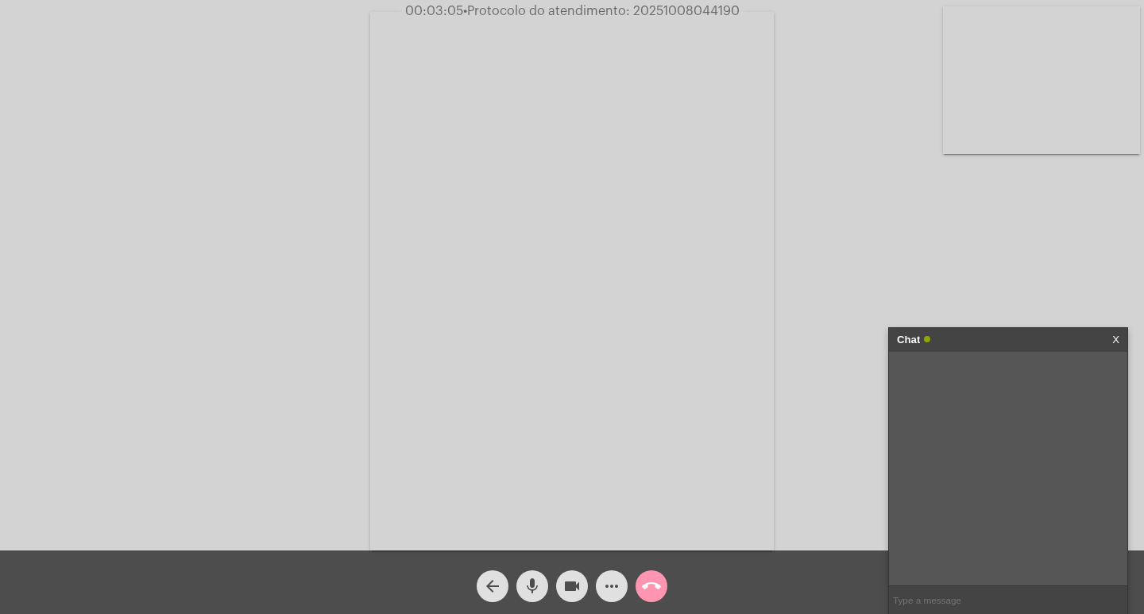
click at [638, 10] on span "• Protocolo do atendimento: 20251008044190" at bounding box center [601, 11] width 277 height 13
copy span "20251008044190"
click at [934, 587] on input "text" at bounding box center [1008, 600] width 238 height 28
paste input "20251008044190"
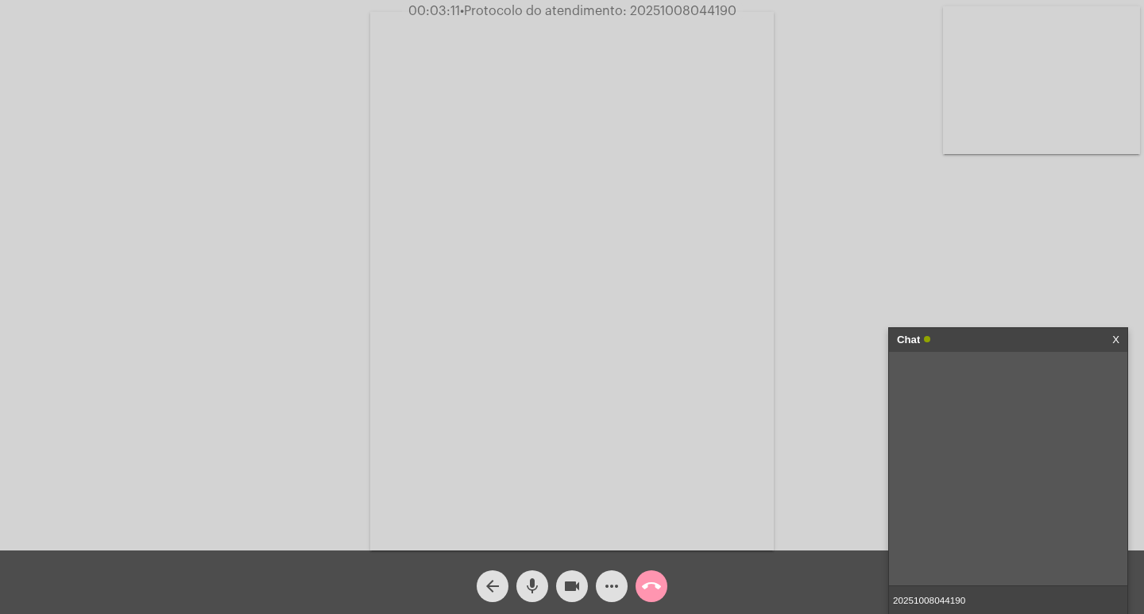
type input "20251008044190"
click at [989, 593] on input "20251008044190" at bounding box center [1008, 600] width 238 height 28
click at [1005, 331] on div "Chat" at bounding box center [991, 340] width 189 height 24
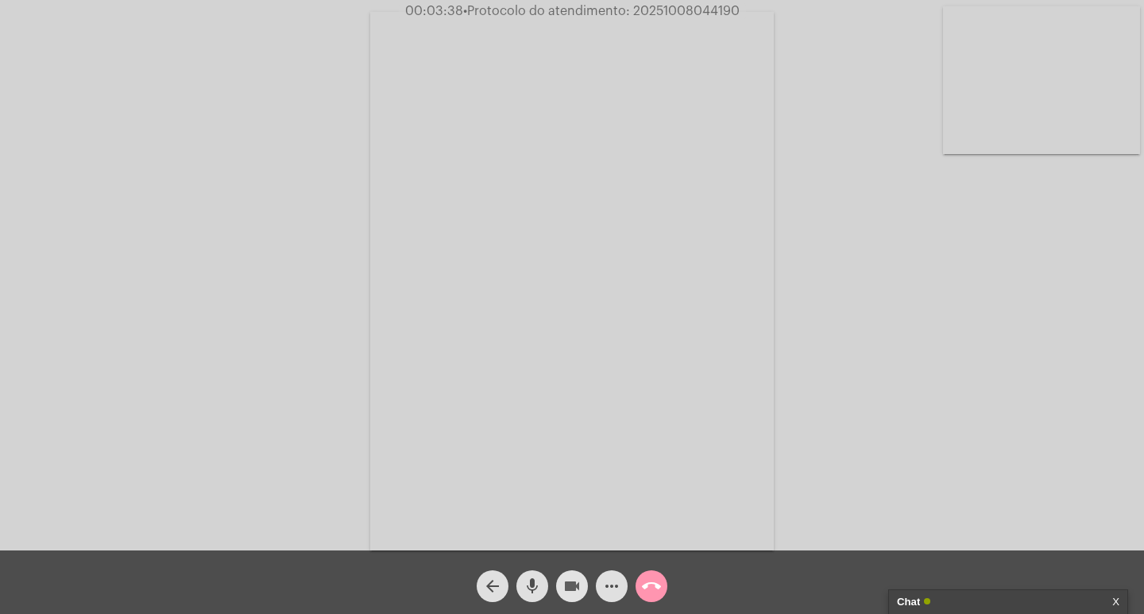
click at [573, 581] on mat-icon "videocam" at bounding box center [572, 586] width 19 height 19
click at [536, 584] on mat-icon "mic" at bounding box center [532, 586] width 19 height 19
click at [645, 584] on mat-icon "call_end" at bounding box center [651, 586] width 19 height 19
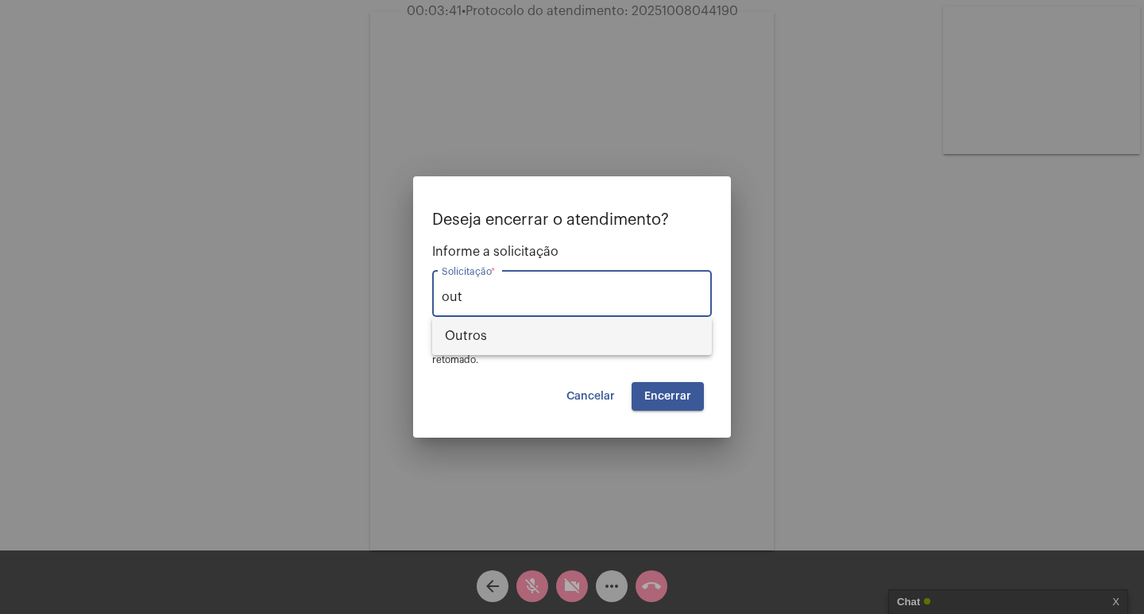
click at [596, 323] on span "Outros" at bounding box center [572, 336] width 254 height 38
type input "Outros"
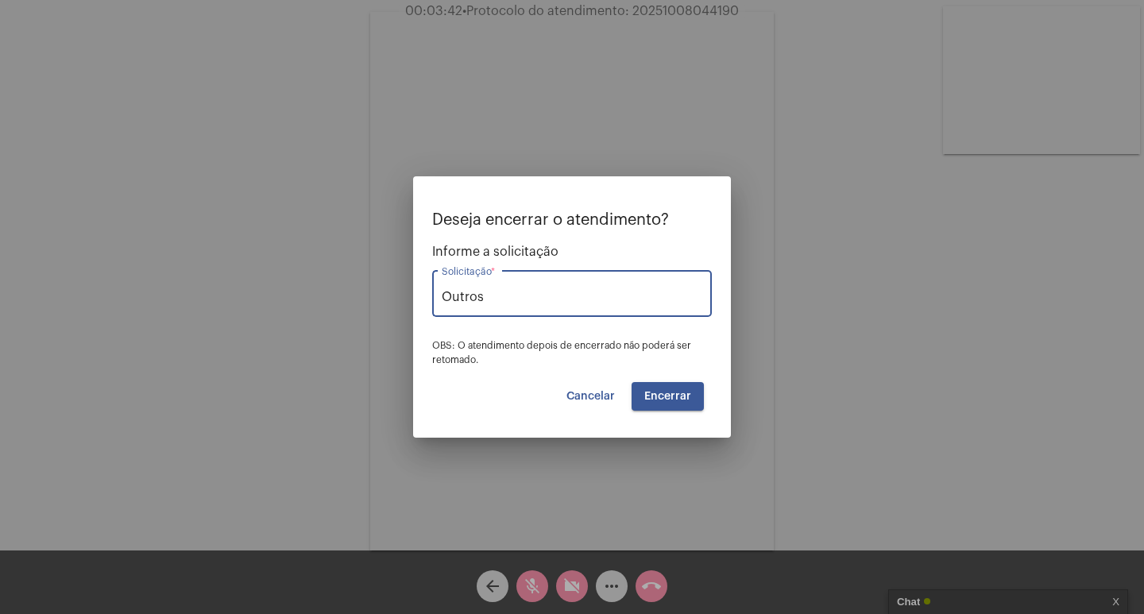
click at [679, 392] on span "Encerrar" at bounding box center [667, 396] width 47 height 11
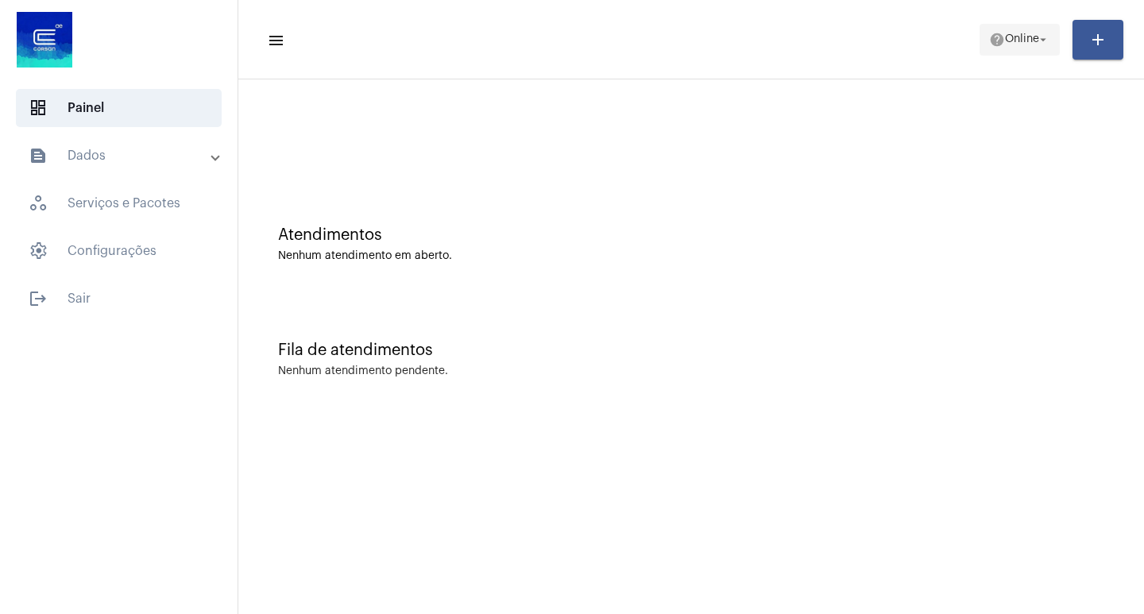
click at [1005, 39] on span "Online" at bounding box center [1022, 39] width 34 height 11
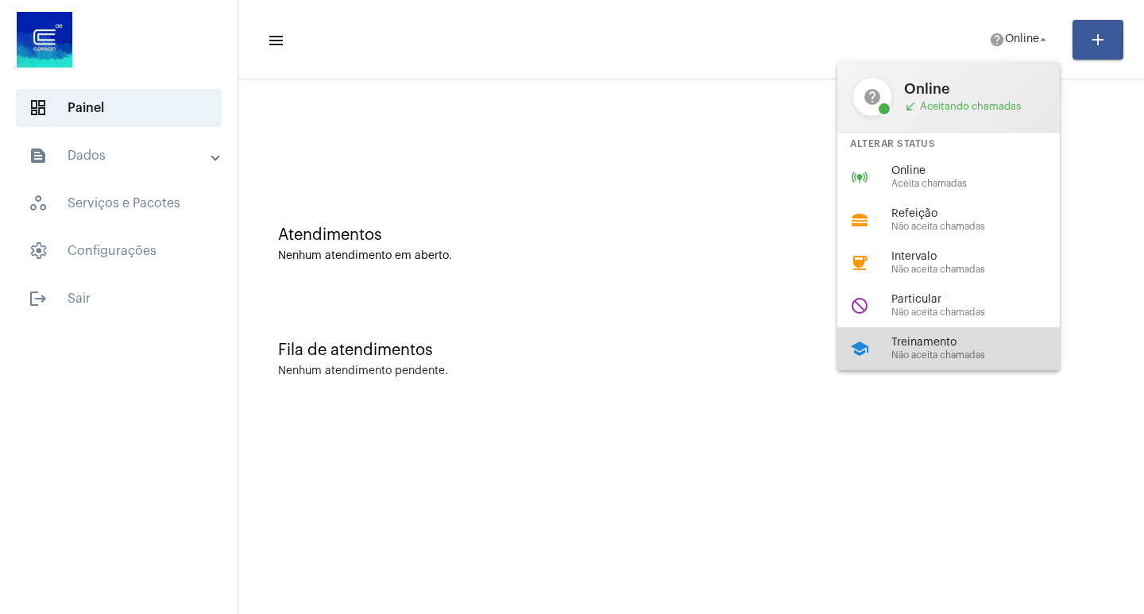
click at [955, 333] on div "school Treinamento Não aceita chamadas" at bounding box center [961, 348] width 248 height 43
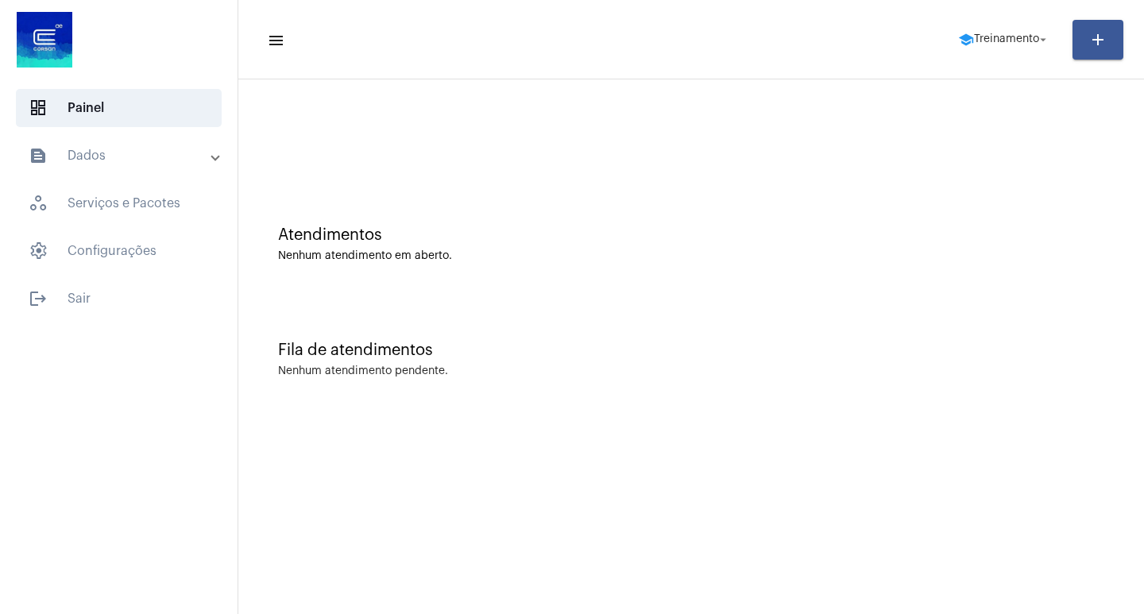
click at [992, 16] on mat-toolbar-row "menu school Treinamento arrow_drop_down add" at bounding box center [691, 39] width 906 height 51
click at [993, 29] on span "school Treinamento arrow_drop_down" at bounding box center [1004, 39] width 92 height 29
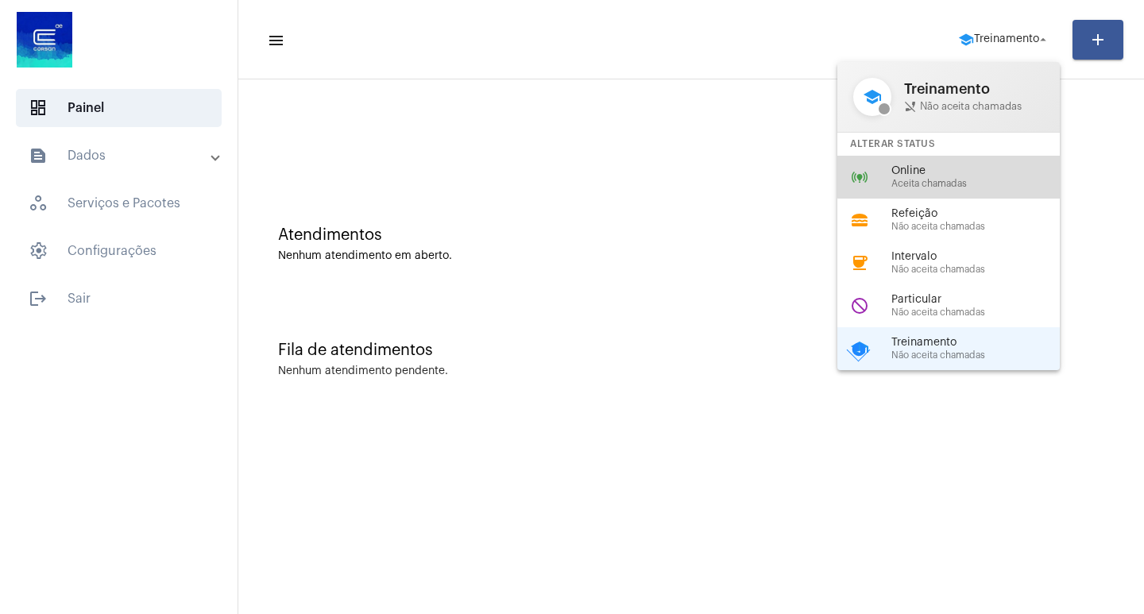
click at [971, 162] on div "online_prediction Online Aceita chamadas" at bounding box center [961, 177] width 248 height 43
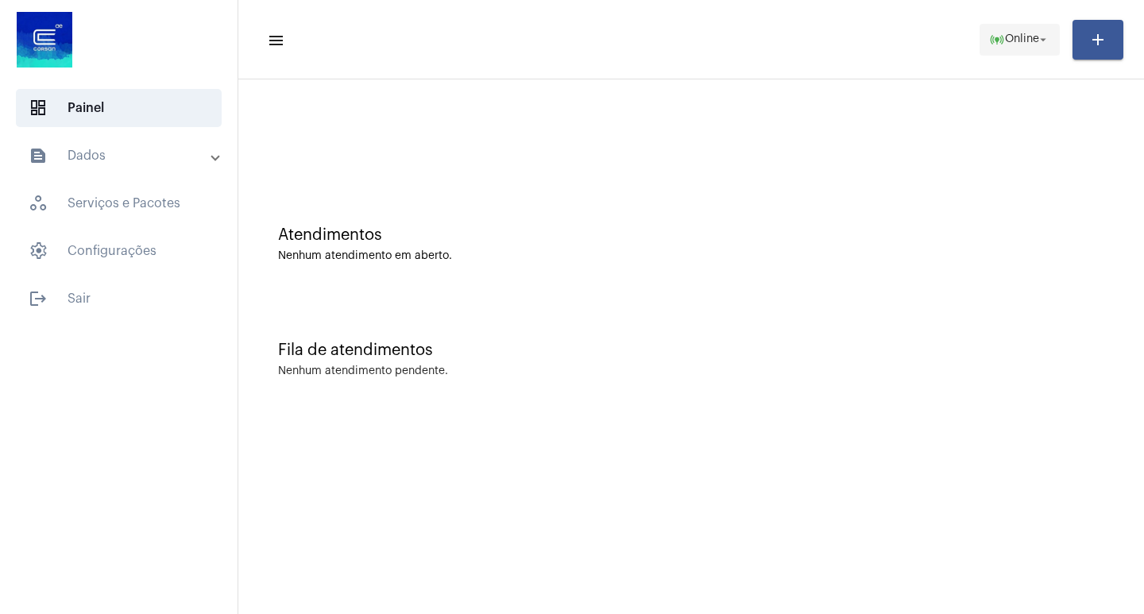
click at [1039, 26] on span "online_prediction Online arrow_drop_down" at bounding box center [1019, 39] width 61 height 29
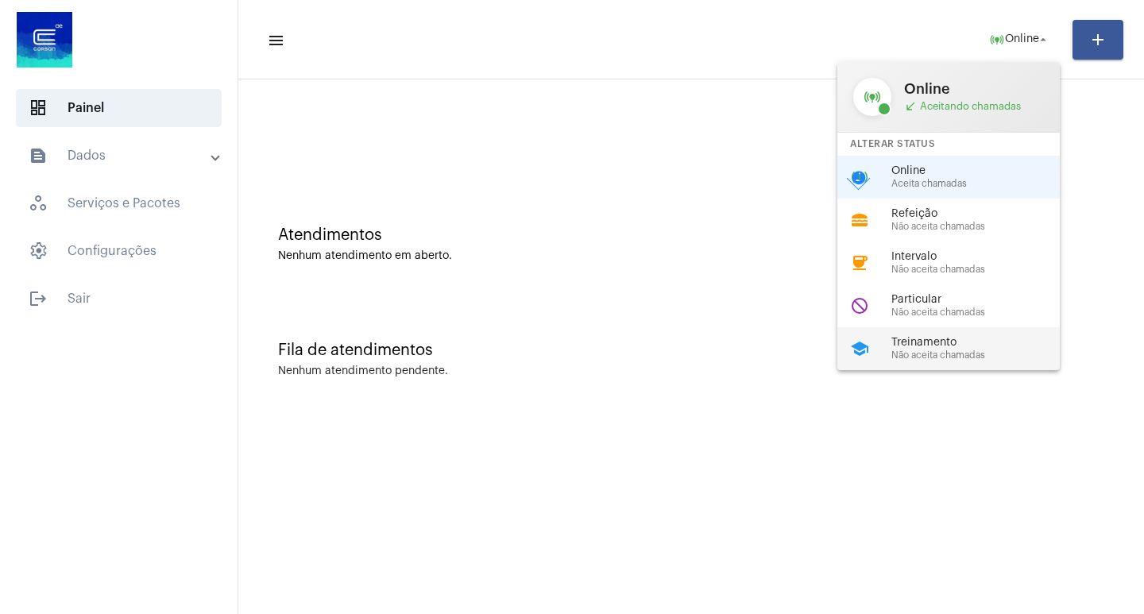
click at [1005, 358] on span "Não aceita chamadas" at bounding box center [982, 355] width 181 height 10
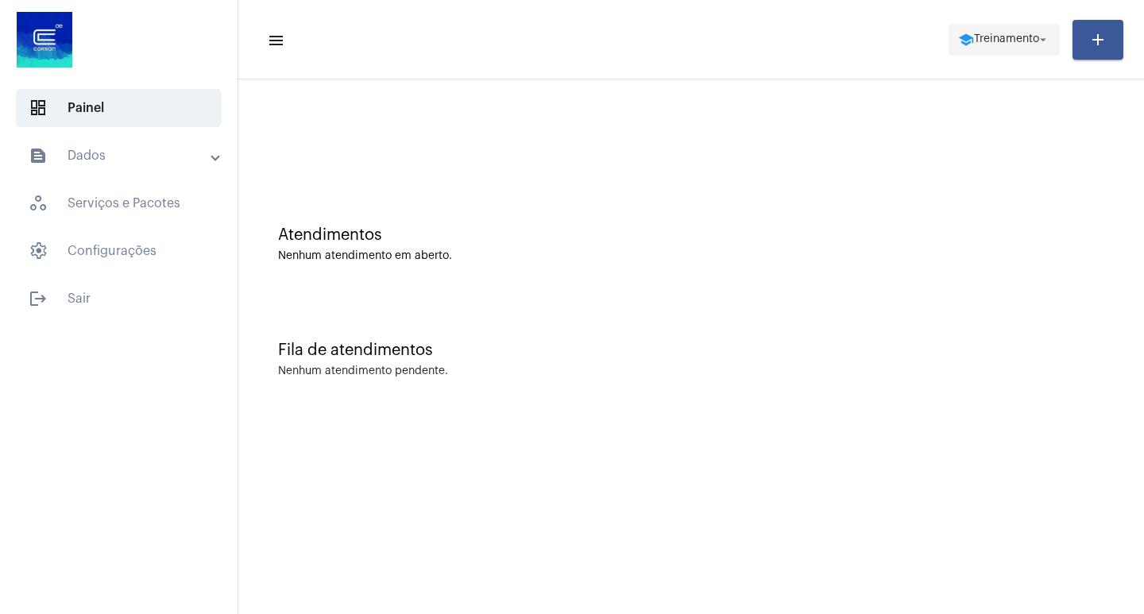
click at [1011, 41] on span "Treinamento" at bounding box center [1006, 39] width 65 height 11
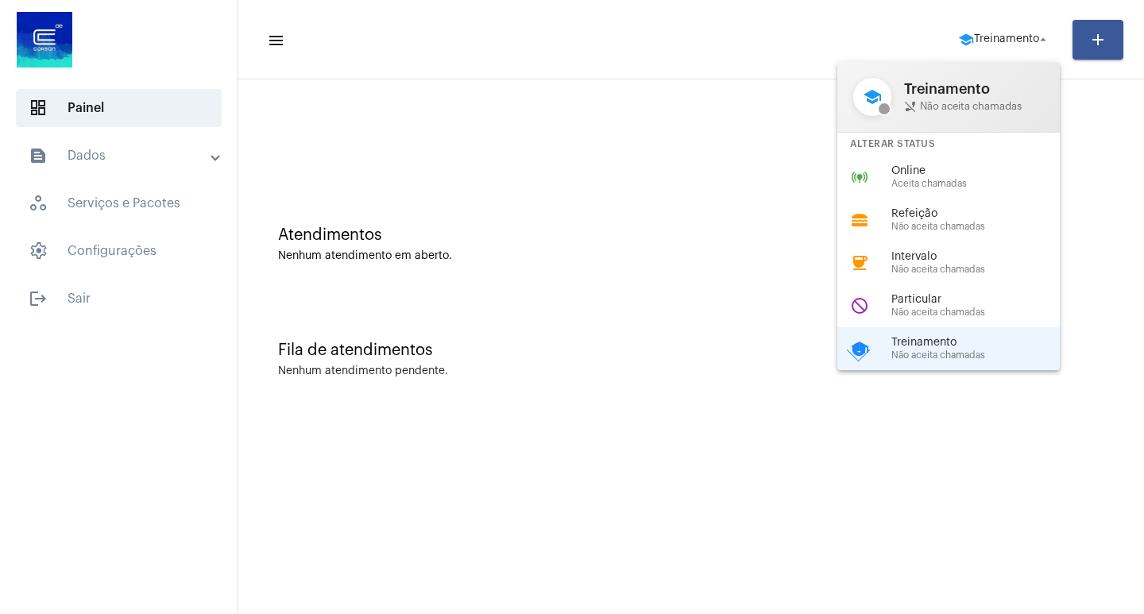
click at [946, 154] on div "Alterar Status" at bounding box center [948, 144] width 222 height 23
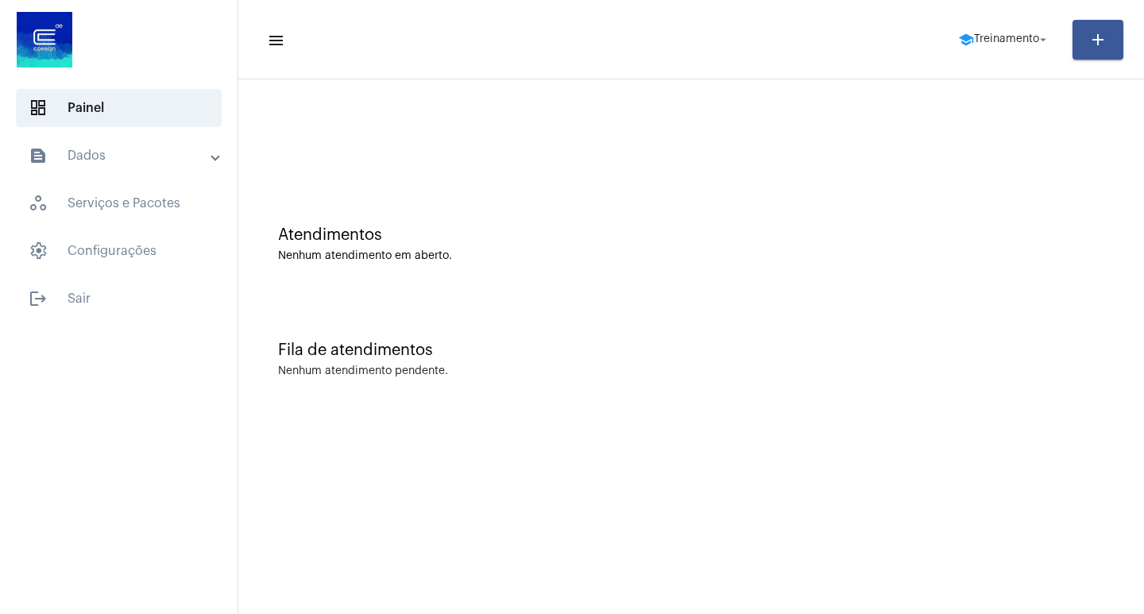
click at [943, 165] on div at bounding box center [691, 132] width 890 height 91
click at [984, 38] on span "Treinamento" at bounding box center [1006, 39] width 65 height 11
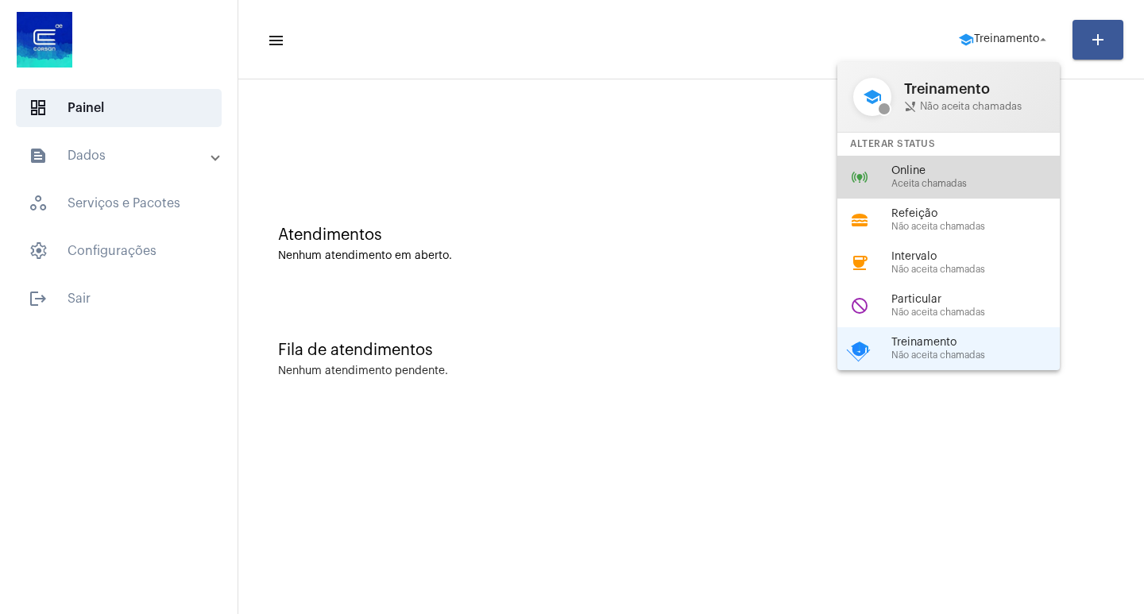
click at [915, 180] on span "Aceita chamadas" at bounding box center [982, 184] width 181 height 10
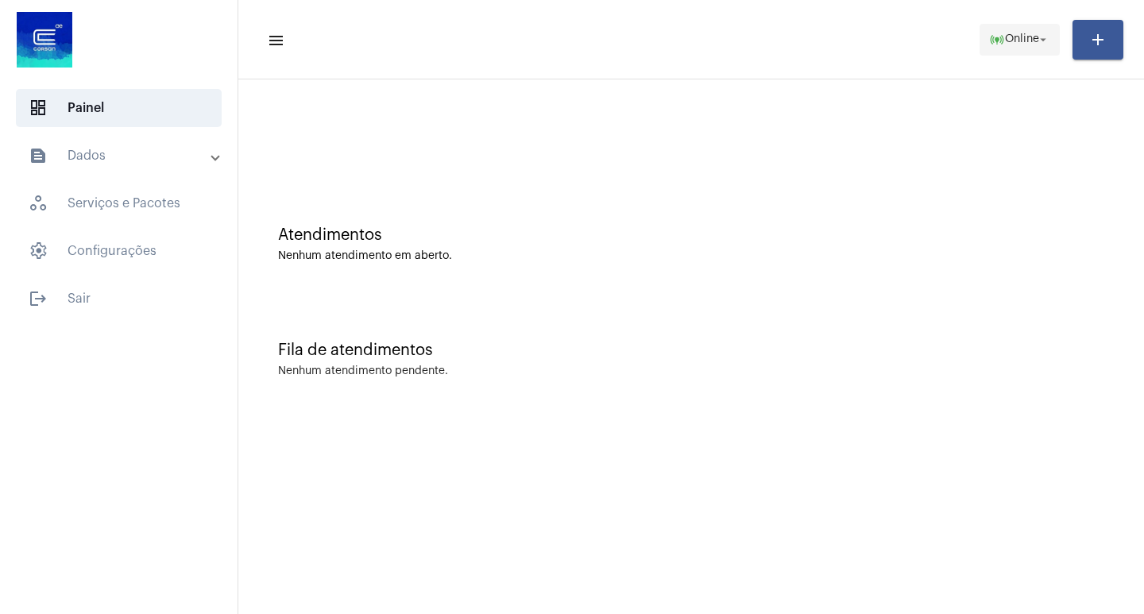
click at [1011, 43] on span "Online" at bounding box center [1022, 39] width 34 height 11
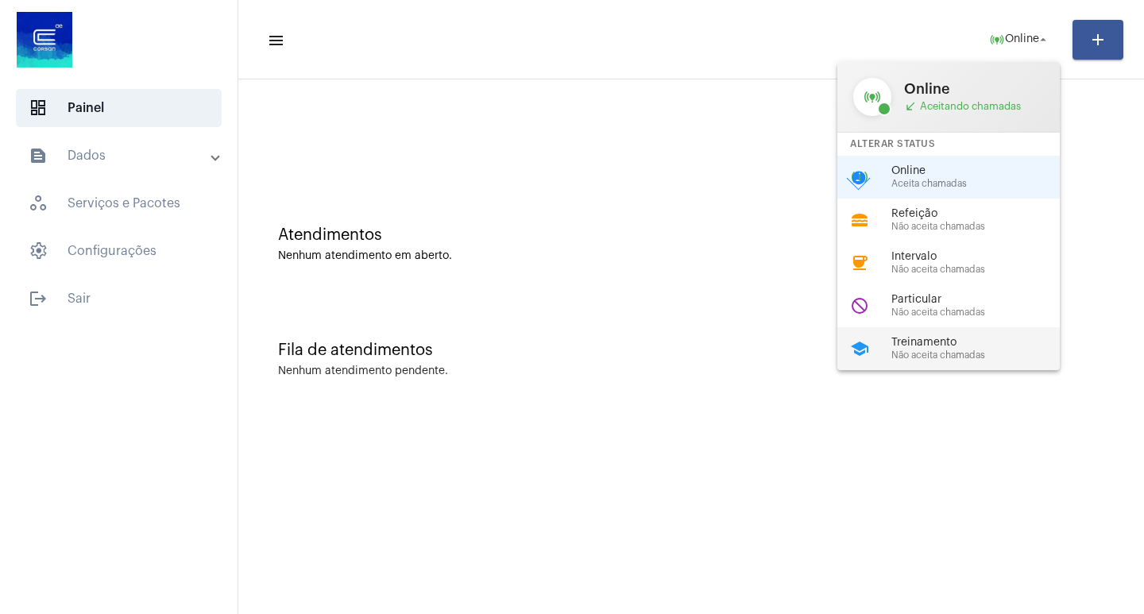
click at [928, 349] on div "Treinamento Não aceita chamadas" at bounding box center [982, 349] width 181 height 24
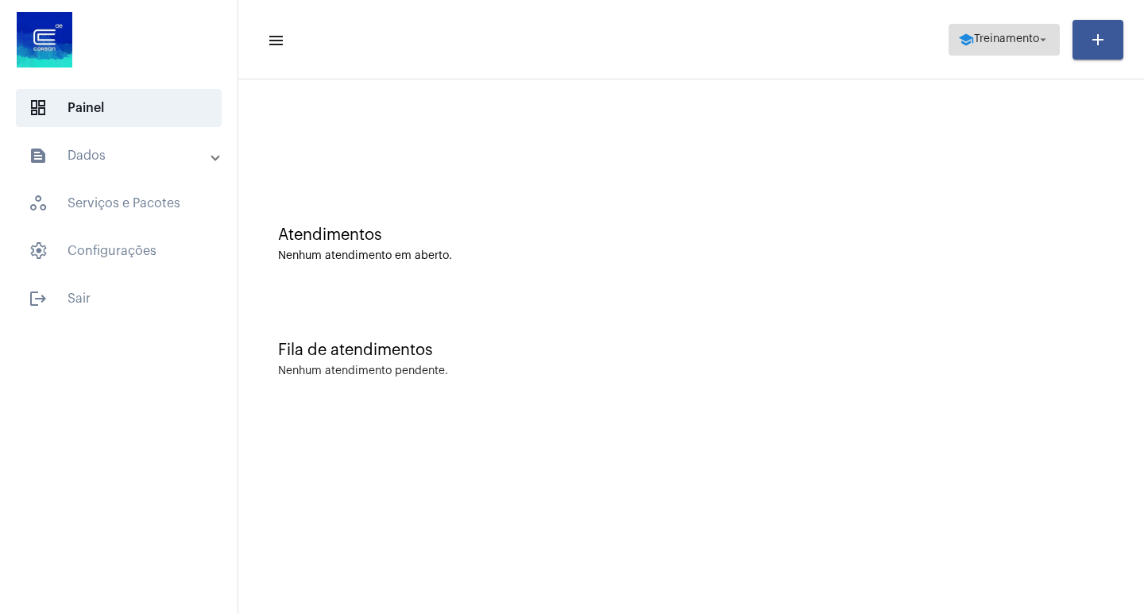
click at [979, 42] on span "Treinamento" at bounding box center [1006, 39] width 65 height 11
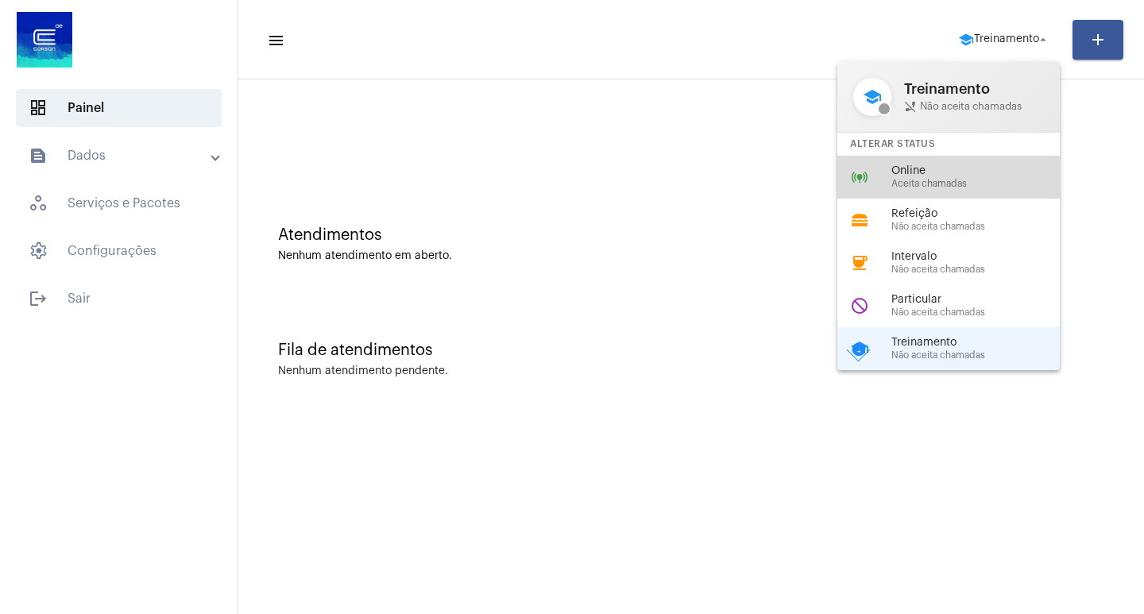
click at [968, 169] on span "Online" at bounding box center [982, 171] width 181 height 12
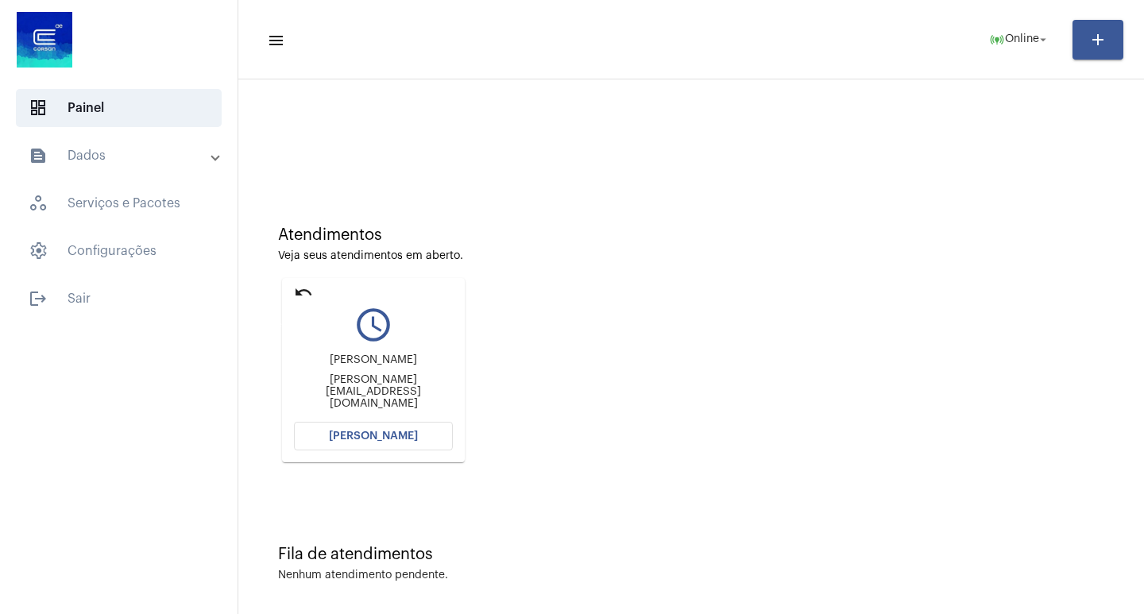
click at [310, 293] on mat-icon "undo" at bounding box center [303, 292] width 19 height 19
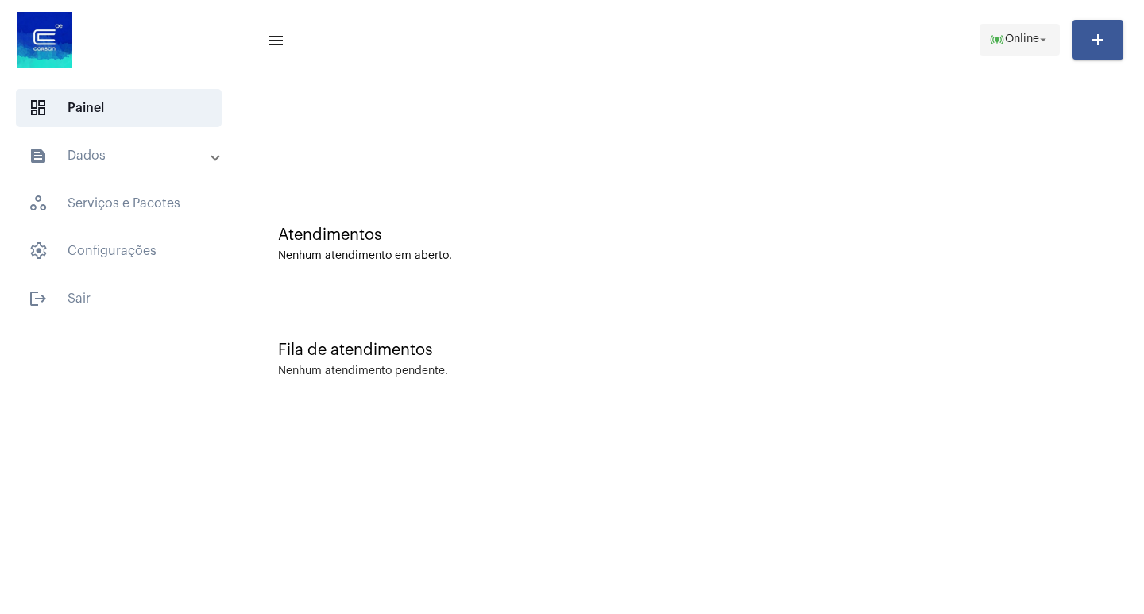
click at [1033, 29] on span "online_prediction Online arrow_drop_down" at bounding box center [1019, 39] width 61 height 29
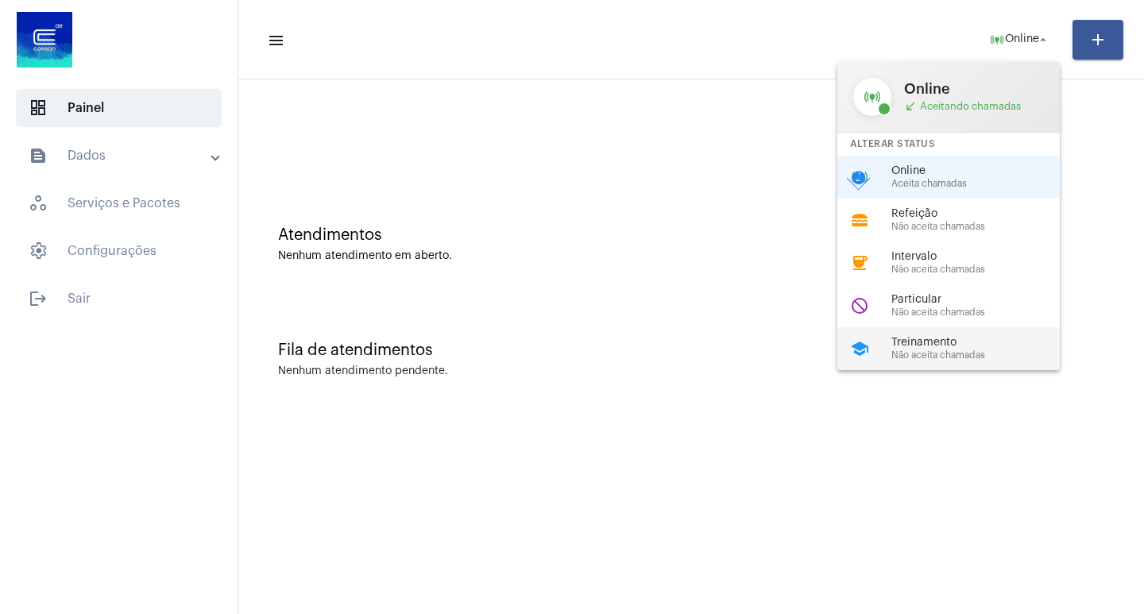
click at [923, 346] on span "Treinamento" at bounding box center [982, 343] width 181 height 12
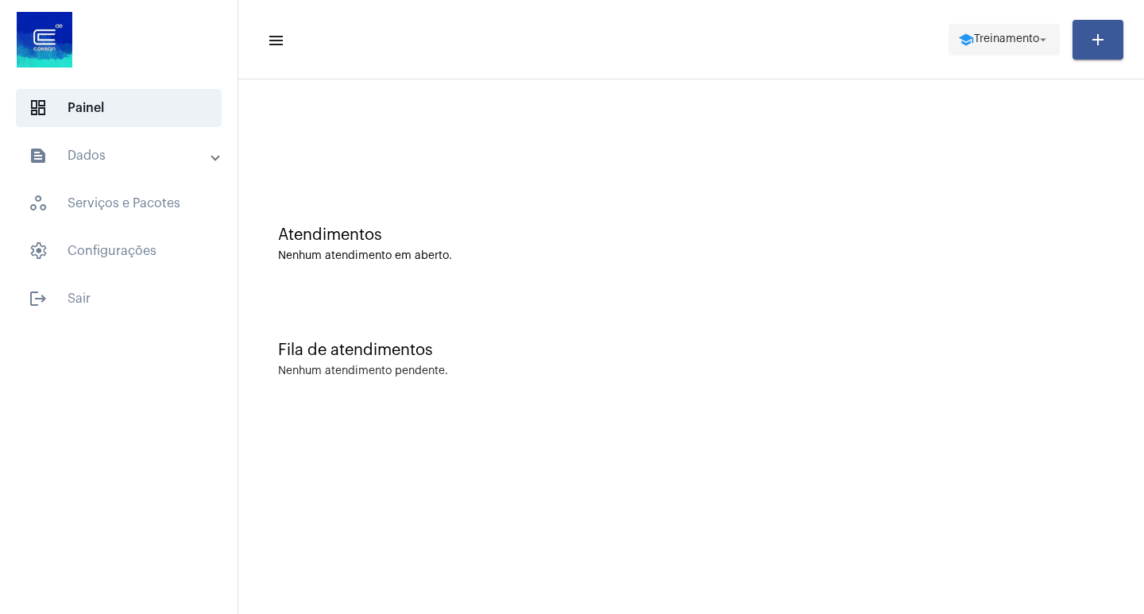
click at [1011, 34] on span "Treinamento" at bounding box center [1006, 39] width 65 height 11
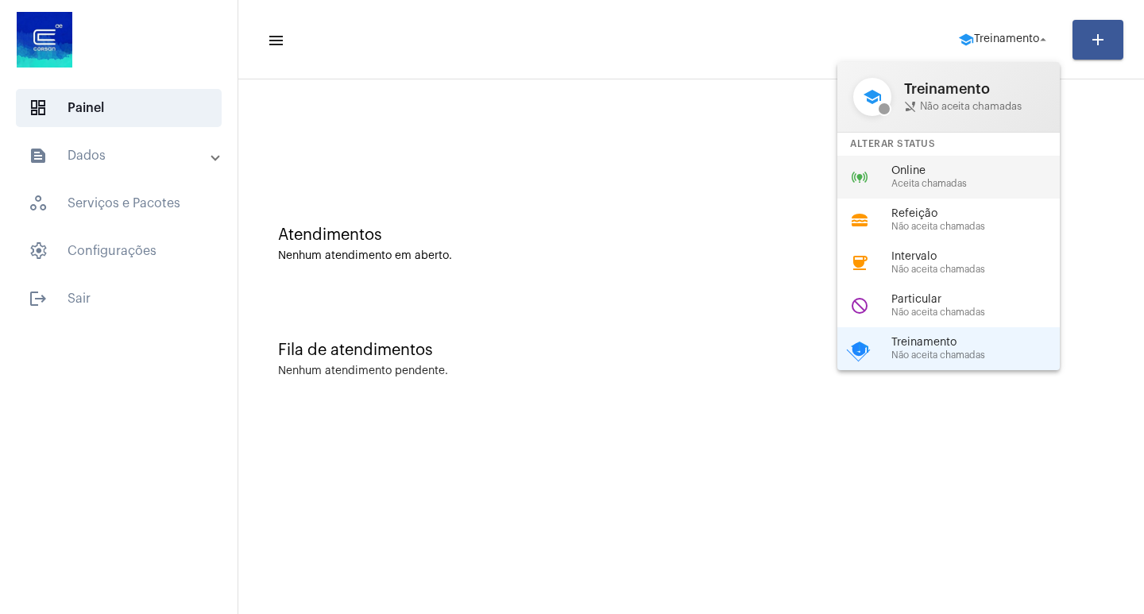
click at [916, 183] on span "Aceita chamadas" at bounding box center [982, 184] width 181 height 10
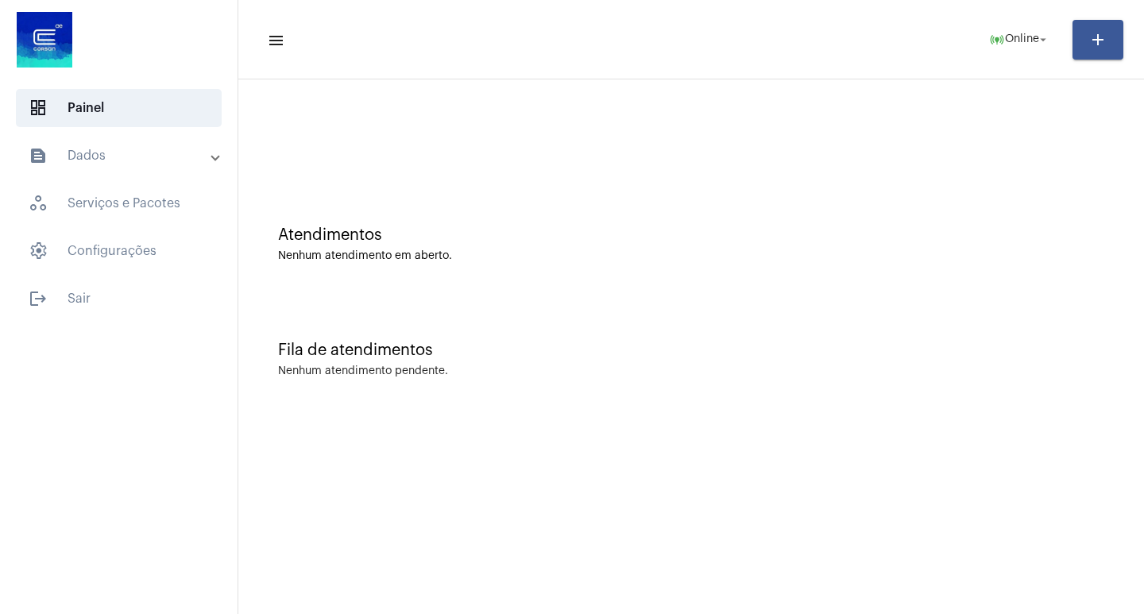
click at [987, 60] on mat-toolbar-row "menu online_prediction Online arrow_drop_down add" at bounding box center [691, 39] width 906 height 51
click at [1007, 40] on span "Online" at bounding box center [1022, 39] width 34 height 11
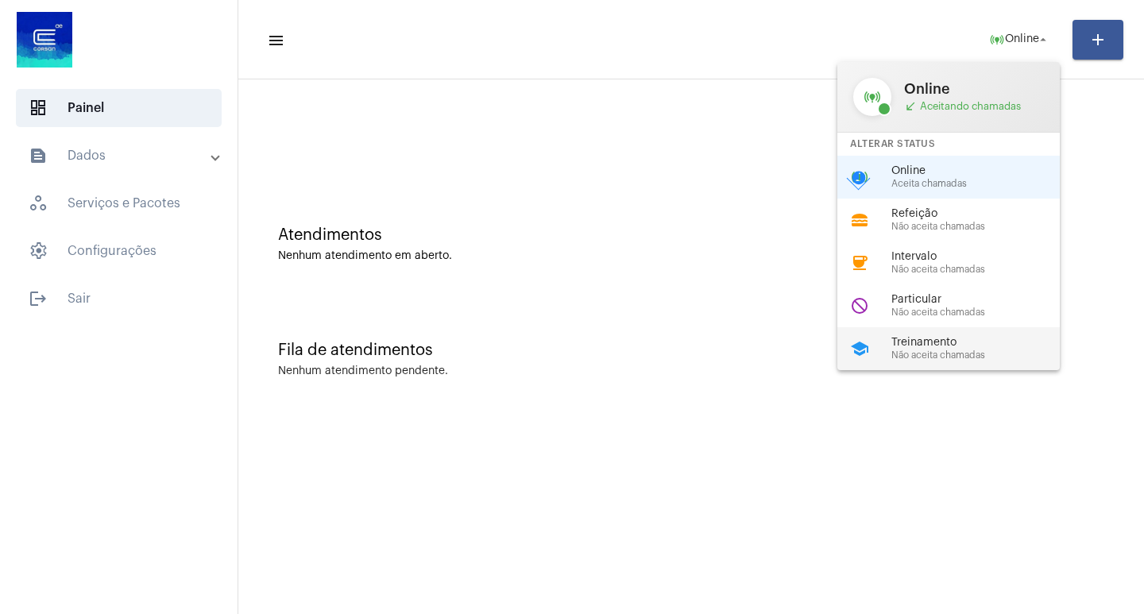
click at [903, 351] on span "Não aceita chamadas" at bounding box center [982, 355] width 181 height 10
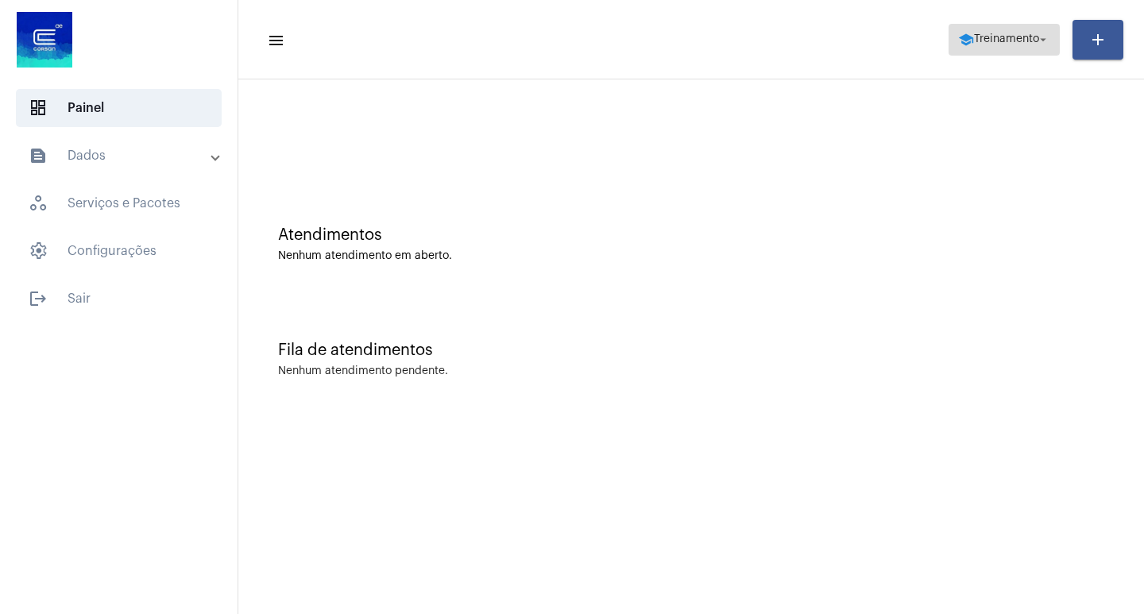
click at [987, 29] on span "school Treinamento arrow_drop_down" at bounding box center [1004, 39] width 92 height 29
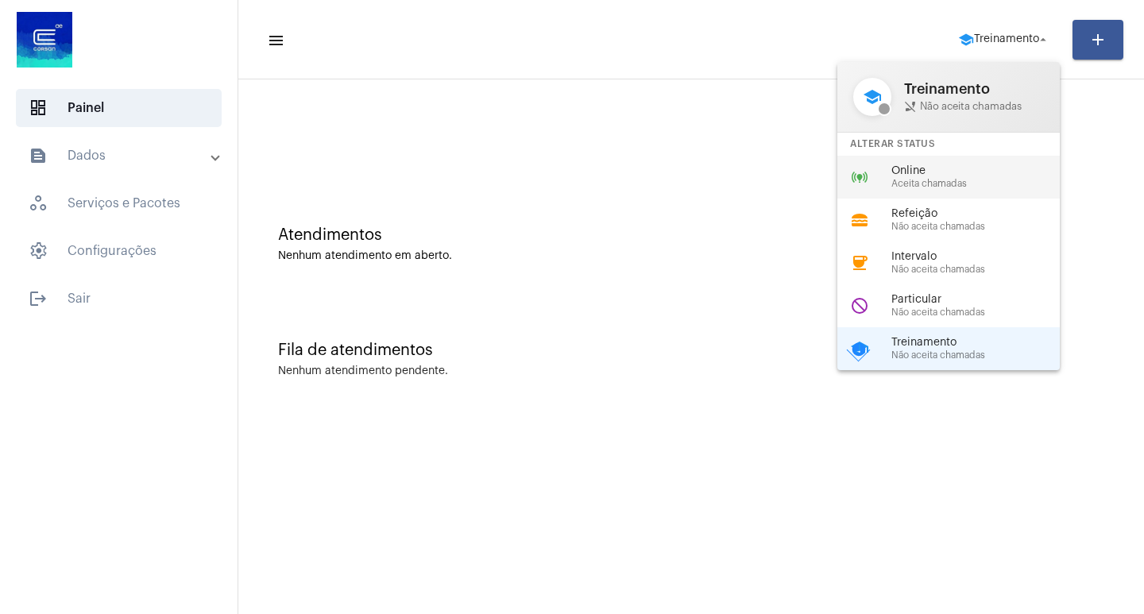
click at [967, 160] on div "online_prediction Online Aceita chamadas" at bounding box center [961, 177] width 248 height 43
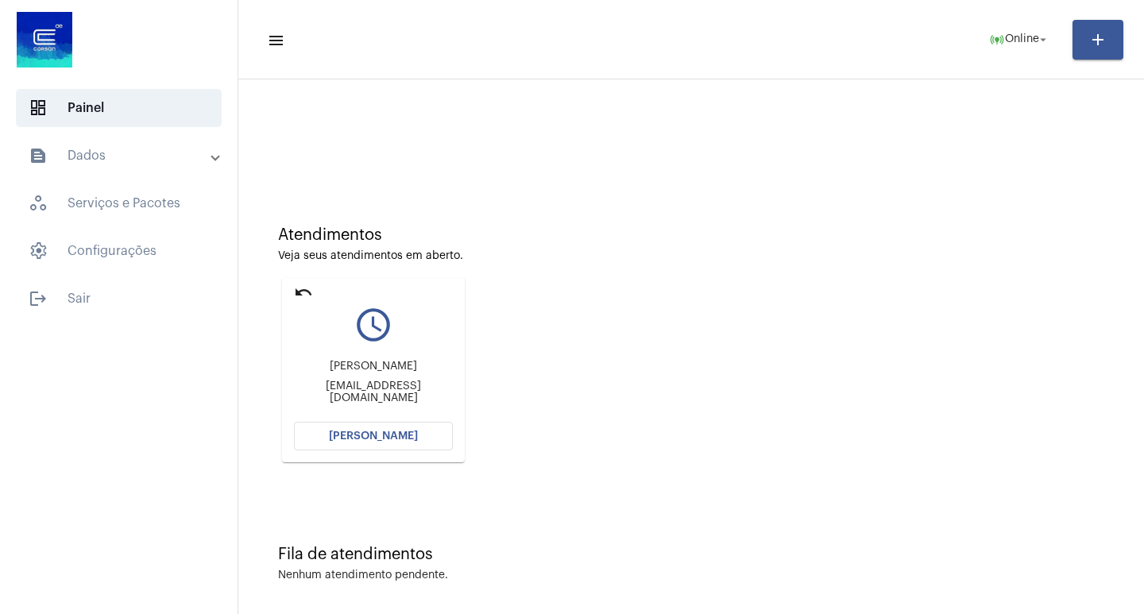
click at [435, 424] on button "[PERSON_NAME]" at bounding box center [373, 436] width 159 height 29
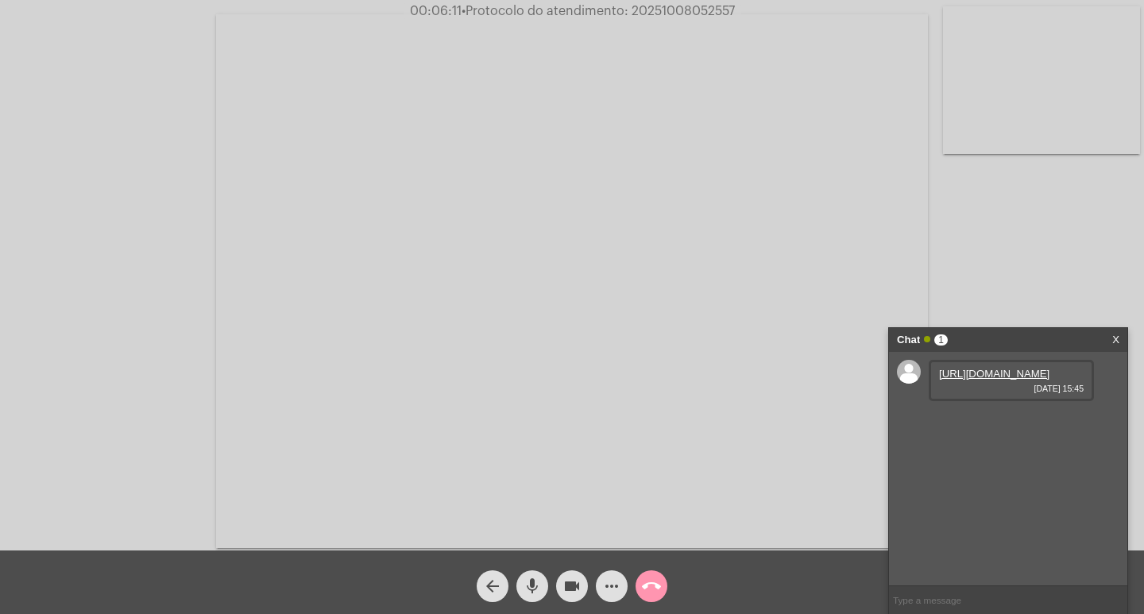
click at [988, 401] on div "[URL][DOMAIN_NAME] [DATE] 15:45" at bounding box center [1011, 380] width 165 height 41
click at [984, 380] on link "[URL][DOMAIN_NAME]" at bounding box center [994, 374] width 110 height 12
click at [998, 425] on link "[URL][DOMAIN_NAME]" at bounding box center [994, 419] width 110 height 12
click at [974, 470] on link "[URL][DOMAIN_NAME]" at bounding box center [994, 464] width 110 height 12
click at [933, 613] on input "text" at bounding box center [1008, 600] width 238 height 28
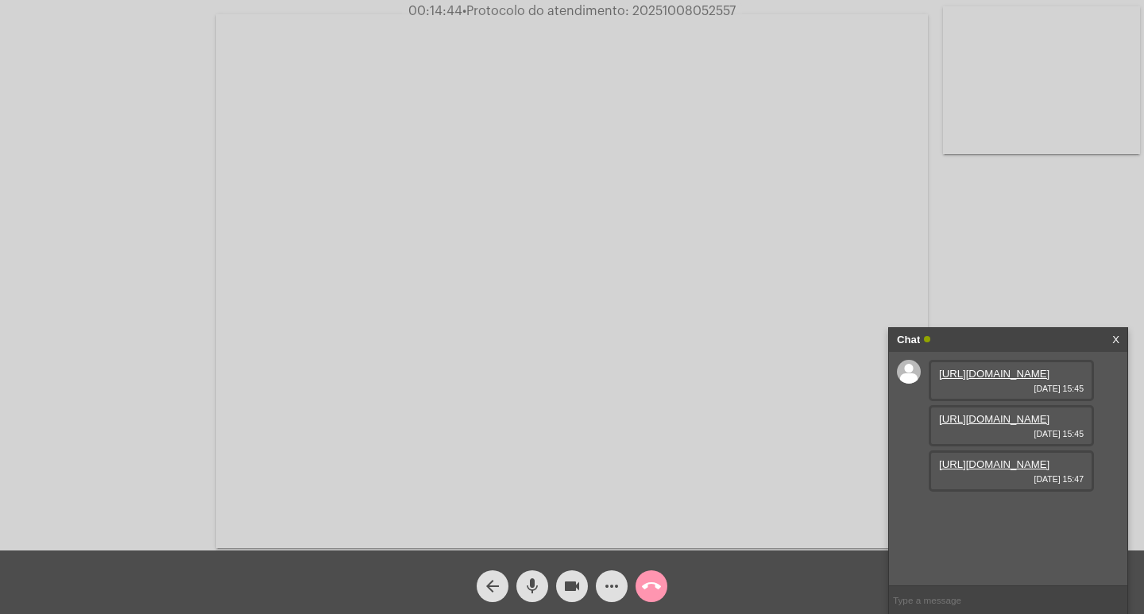
click at [914, 594] on input "text" at bounding box center [1008, 600] width 238 height 28
paste input "5283183- não confere 962759- não confere"
type input "5283183- não confere 962759- não confere"
click at [566, 579] on mat-icon "videocam" at bounding box center [572, 586] width 19 height 19
click at [574, 591] on mat-icon "videocam_off" at bounding box center [572, 586] width 19 height 19
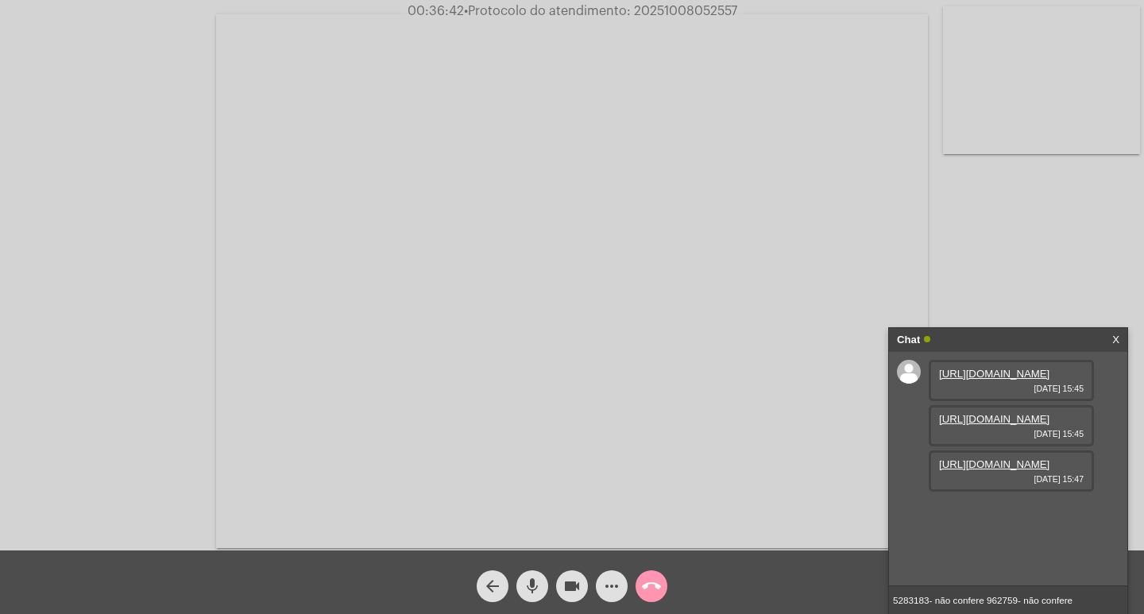
drag, startPoint x: 1076, startPoint y: 604, endPoint x: 895, endPoint y: 574, distance: 183.5
click at [895, 574] on ng-chat-window "Chat X [URL][DOMAIN_NAME] [DATE] 15:45 [URL][DOMAIN_NAME] [DATE] 15:45 [URL][DO…" at bounding box center [1008, 471] width 238 height 286
click at [918, 595] on input "text" at bounding box center [1008, 600] width 238 height 28
paste input "5283183- não confere 962759- não confere 4077954- endereço no sistema é 199 282…"
type input "5283183- não confere 962759- não confere 4077954- endereço no sistema é 199 282…"
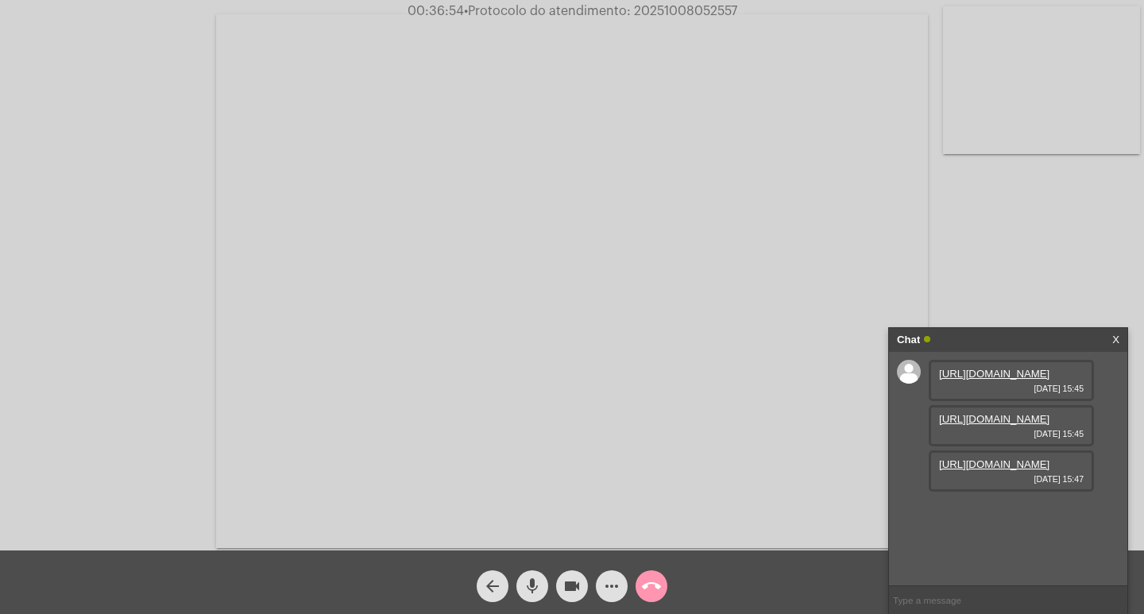
scroll to position [118, 0]
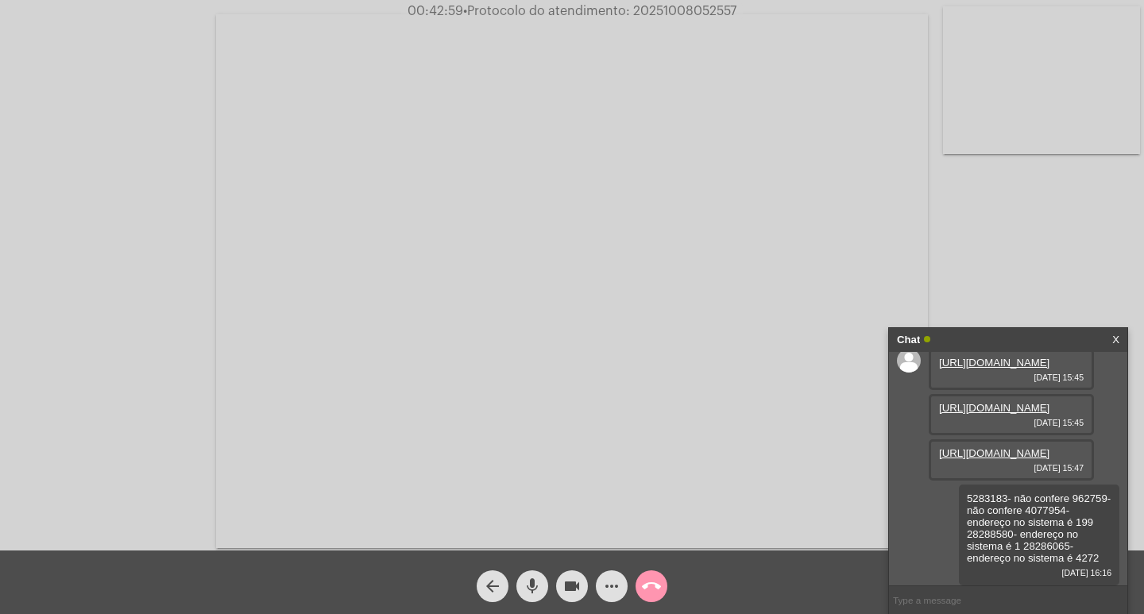
click at [675, 5] on span "• Protocolo do atendimento: 20251008052557" at bounding box center [599, 11] width 273 height 13
click at [675, 5] on span "• Protocolo do atendimento: 20251008052557" at bounding box center [601, 11] width 273 height 13
copy span "20251008052557"
click at [984, 598] on input "text" at bounding box center [1008, 600] width 238 height 28
paste input "20251008052557"
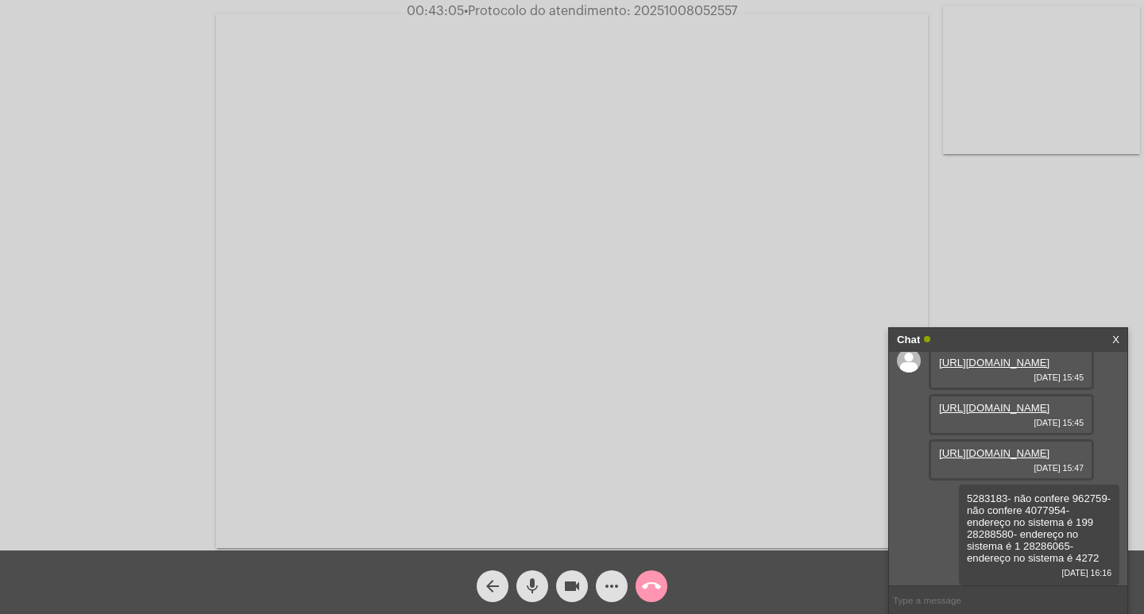
type input "20251008052557"
click at [994, 600] on input "20251008052557" at bounding box center [1008, 600] width 238 height 28
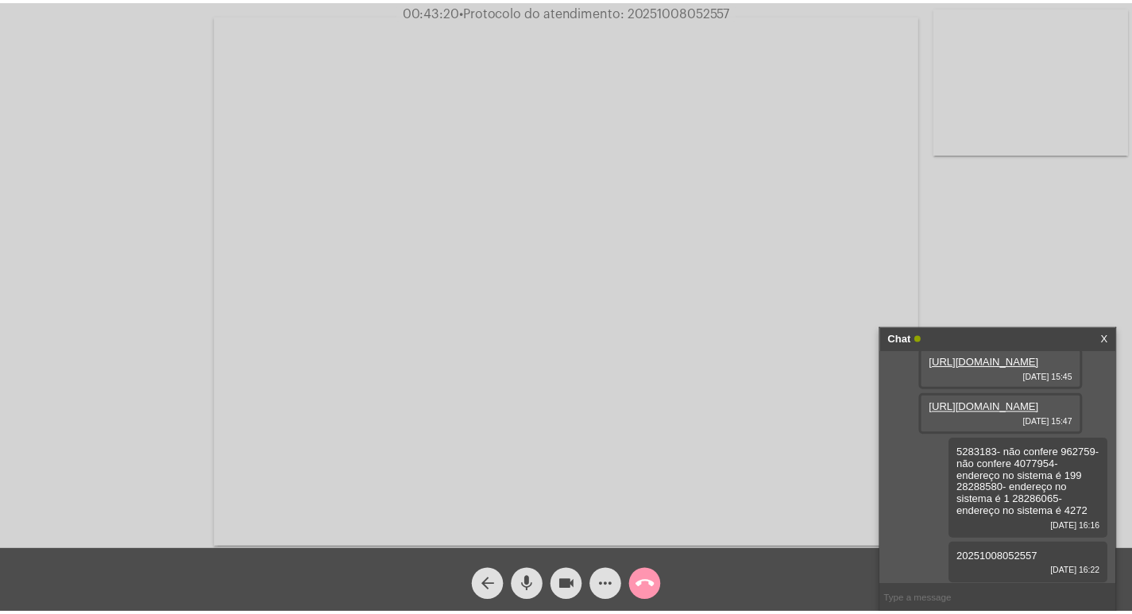
scroll to position [164, 0]
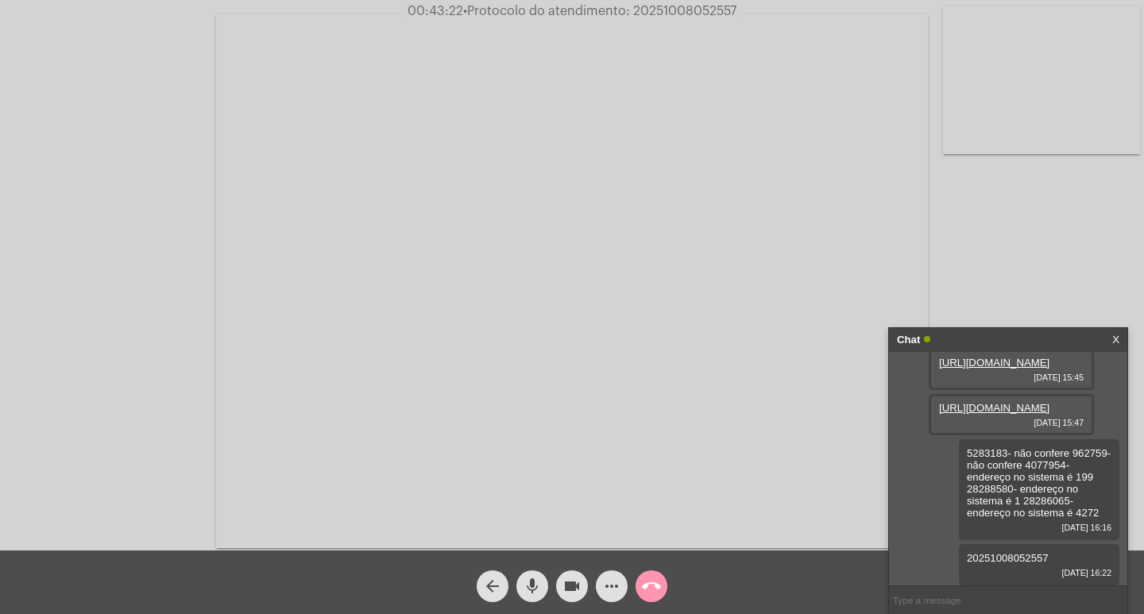
click at [1032, 338] on div "Chat" at bounding box center [991, 340] width 189 height 24
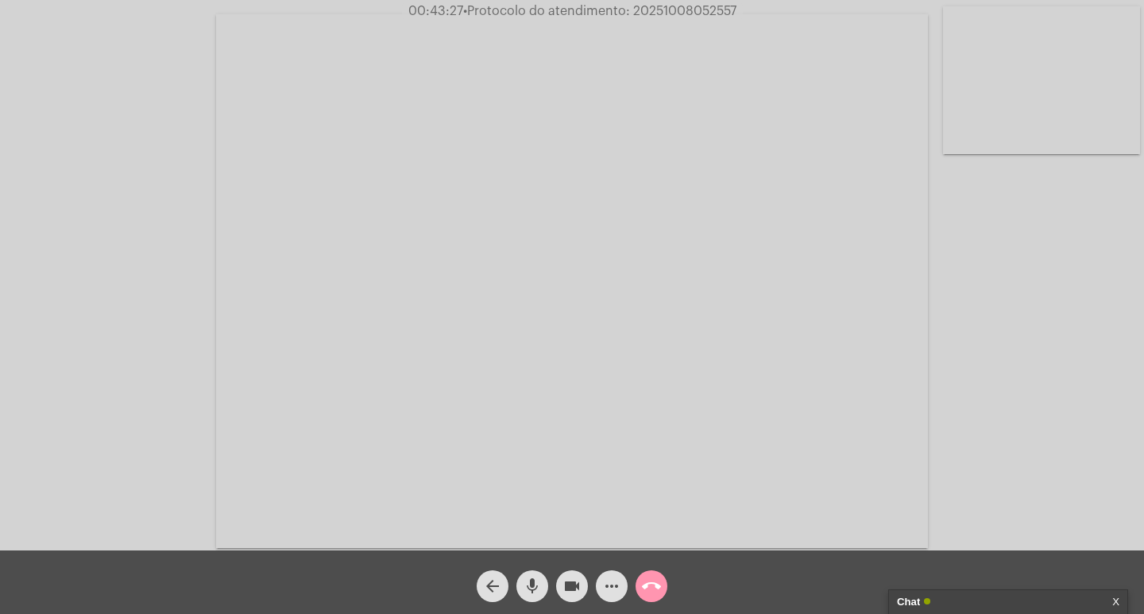
click at [568, 575] on span "videocam" at bounding box center [572, 587] width 19 height 32
click at [528, 580] on mat-icon "mic" at bounding box center [532, 586] width 19 height 19
click at [644, 593] on mat-icon "call_end" at bounding box center [651, 586] width 19 height 19
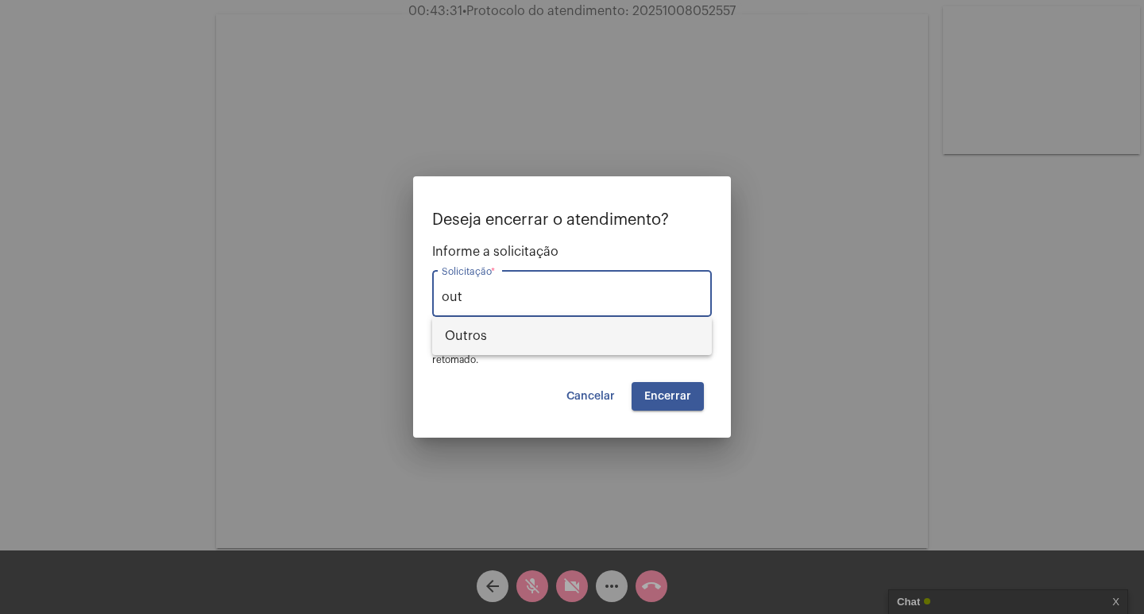
click at [611, 323] on span "Outros" at bounding box center [572, 336] width 254 height 38
type input "Outros"
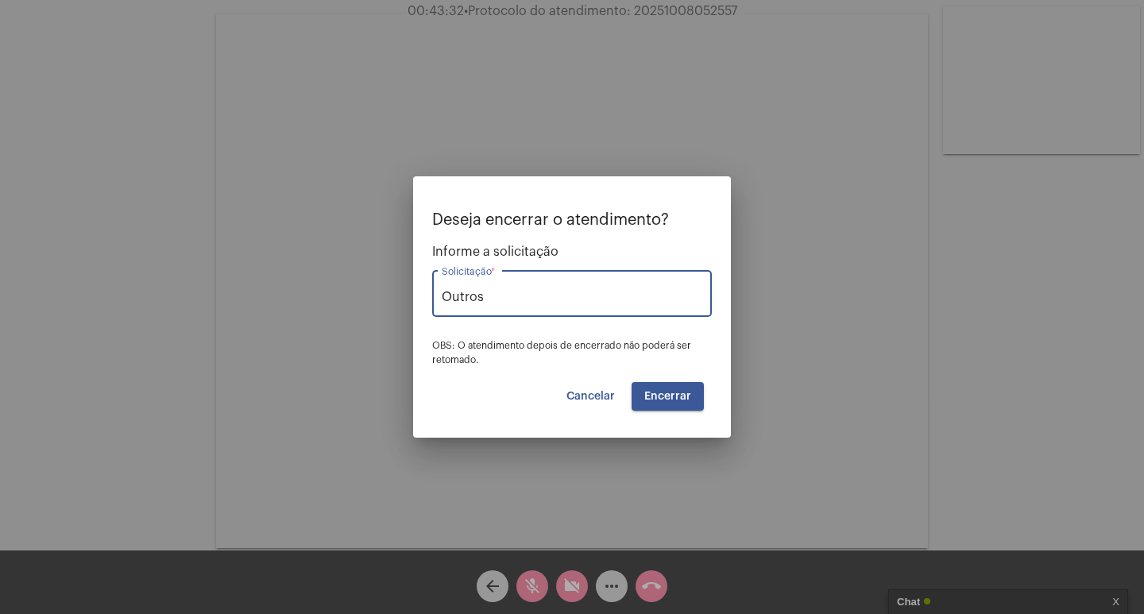
click at [667, 388] on button "Encerrar" at bounding box center [668, 396] width 72 height 29
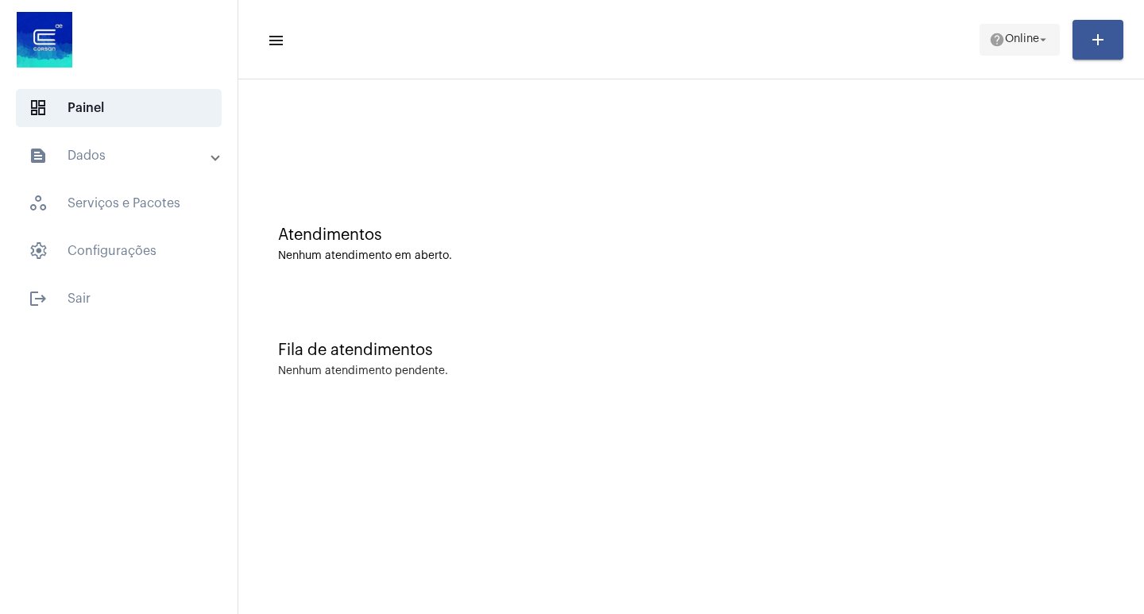
click at [1012, 40] on span "Online" at bounding box center [1022, 39] width 34 height 11
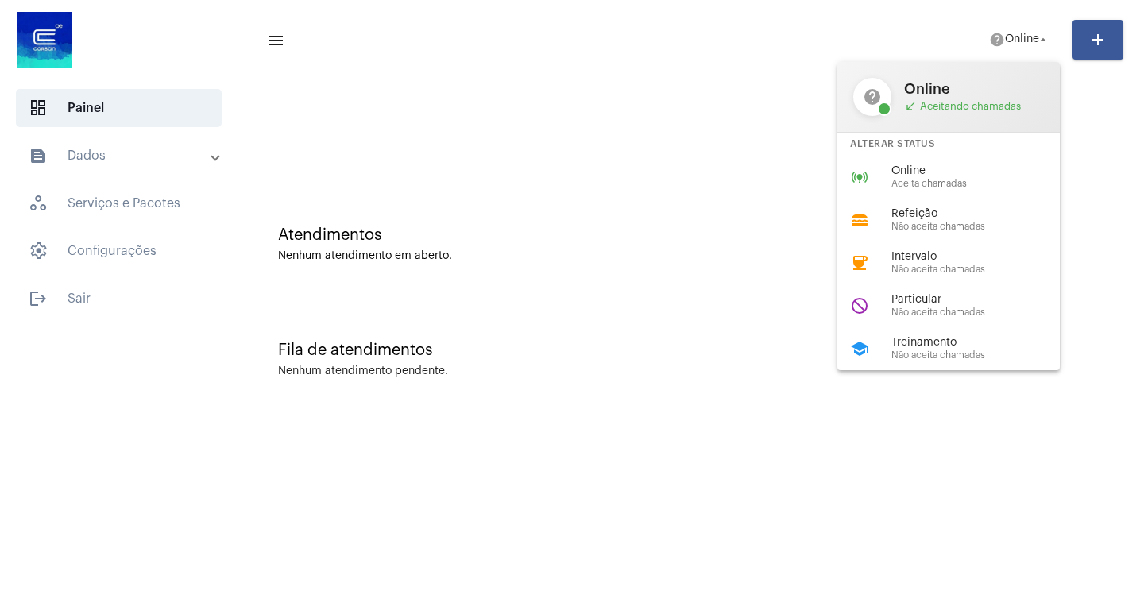
click at [981, 345] on span "Treinamento" at bounding box center [982, 343] width 181 height 12
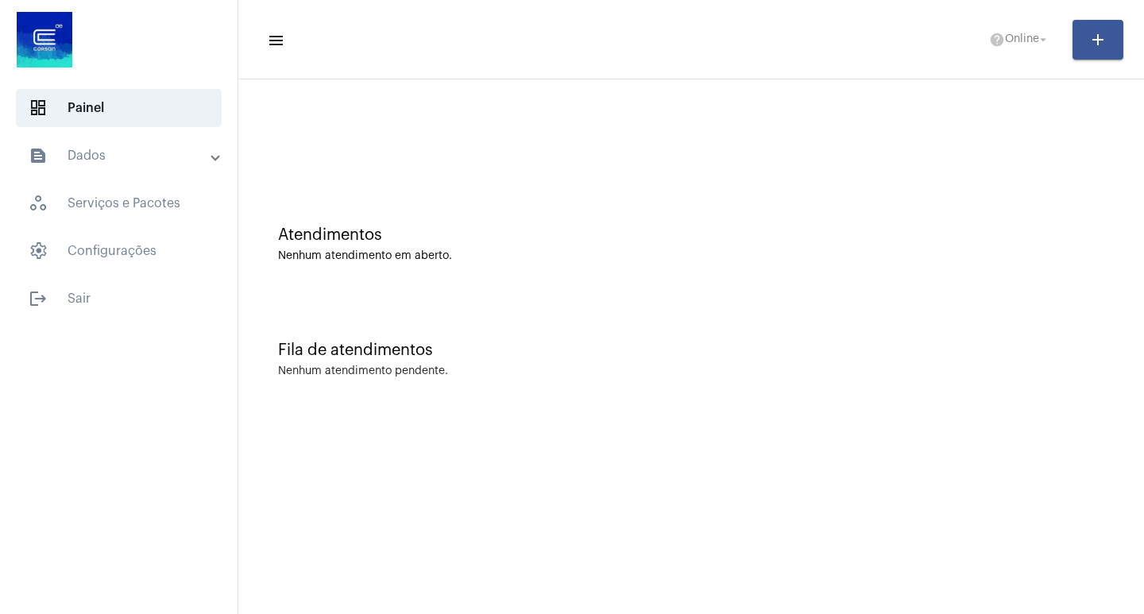
click at [1010, 40] on span "Online" at bounding box center [1022, 39] width 34 height 11
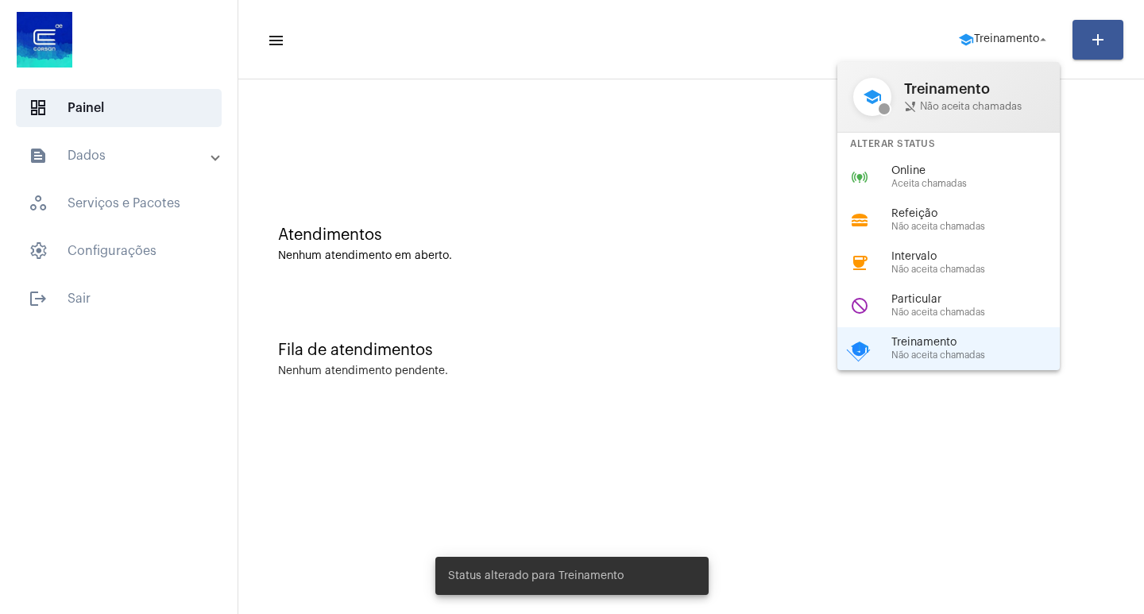
click at [765, 447] on div at bounding box center [572, 307] width 1144 height 614
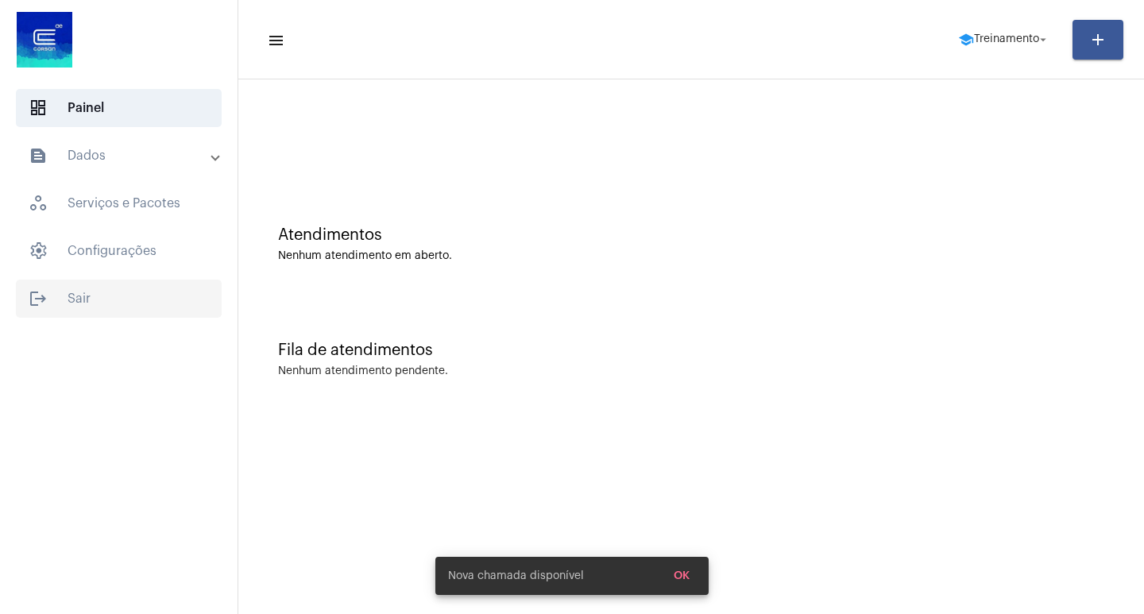
click at [104, 299] on span "logout Sair" at bounding box center [119, 299] width 206 height 38
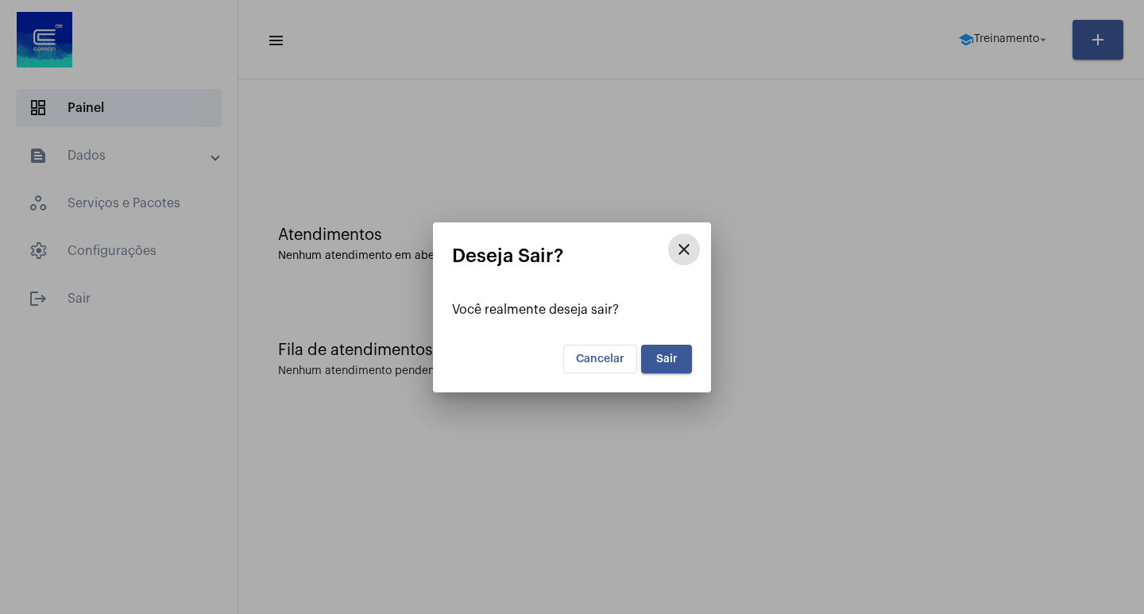
click at [660, 345] on button "Sair" at bounding box center [666, 359] width 51 height 29
